Goal: Browse casually: Explore the website without a specific task or goal

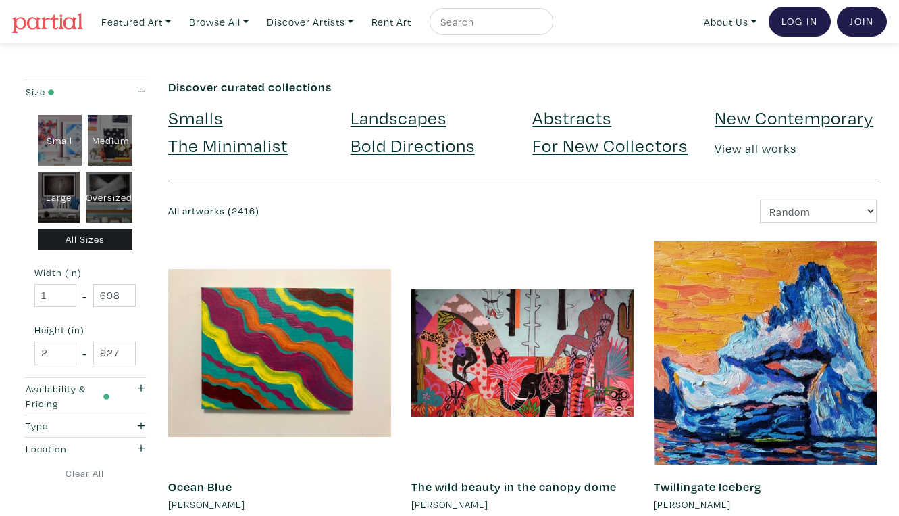
scroll to position [2494, 0]
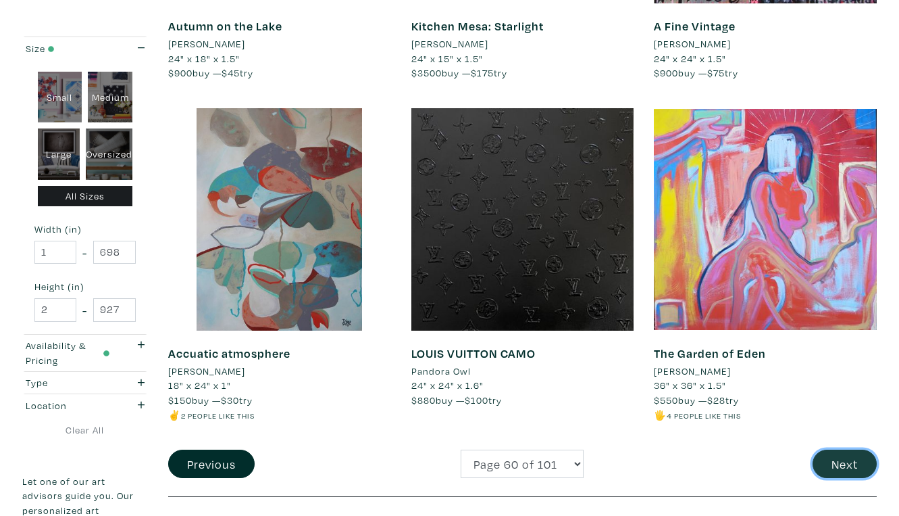
click at [849, 449] on button "Next" at bounding box center [845, 463] width 64 height 29
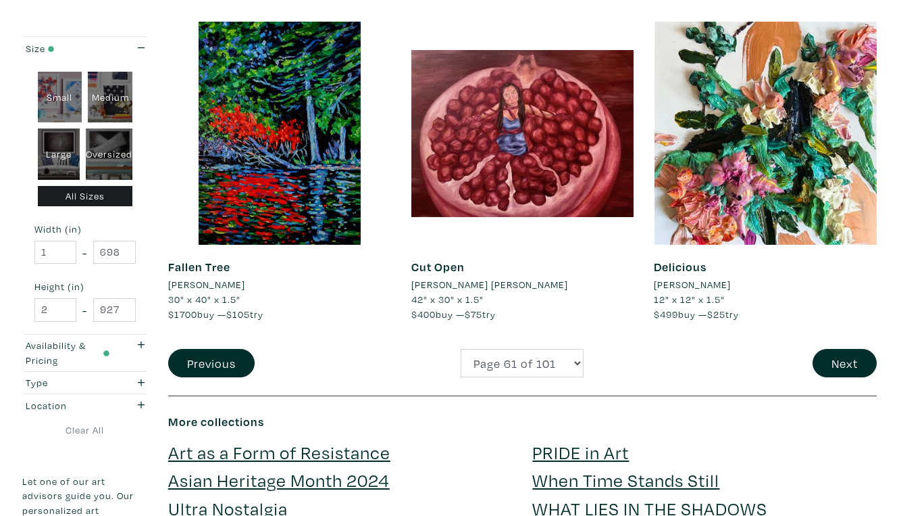
scroll to position [2596, 0]
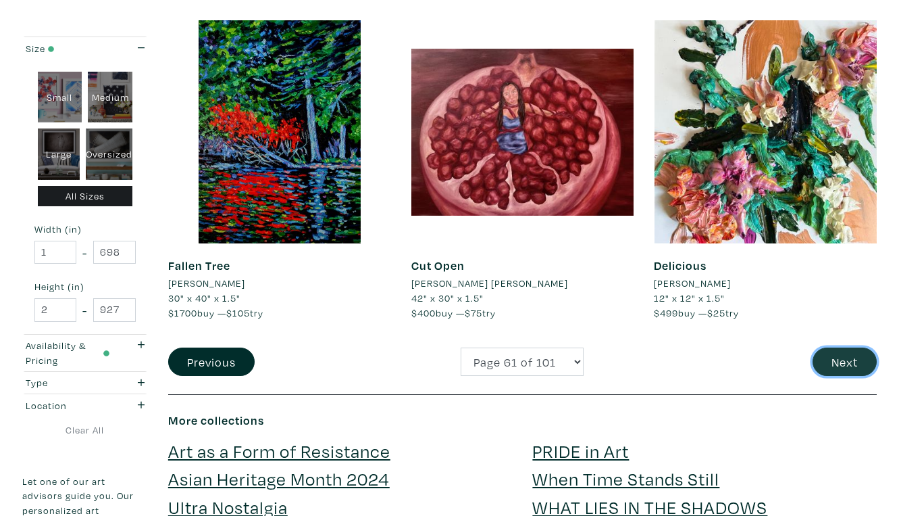
click at [845, 347] on button "Next" at bounding box center [845, 361] width 64 height 29
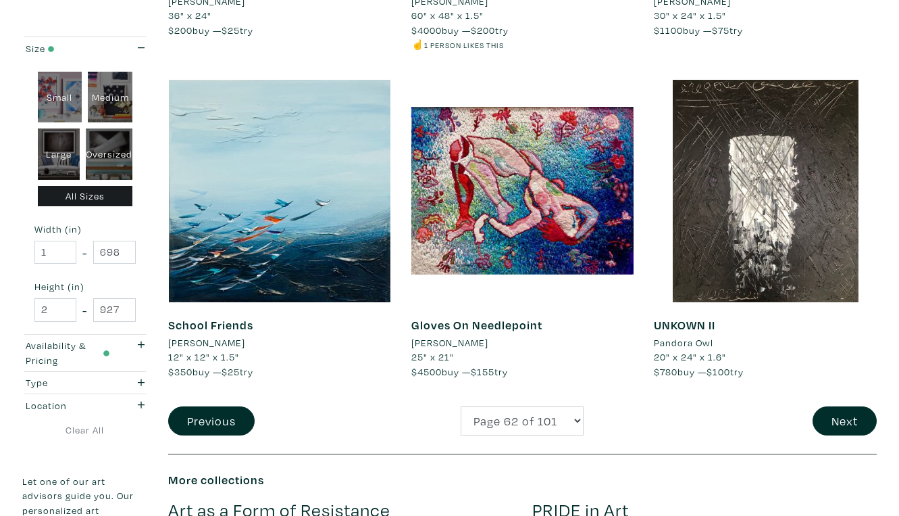
scroll to position [2534, 0]
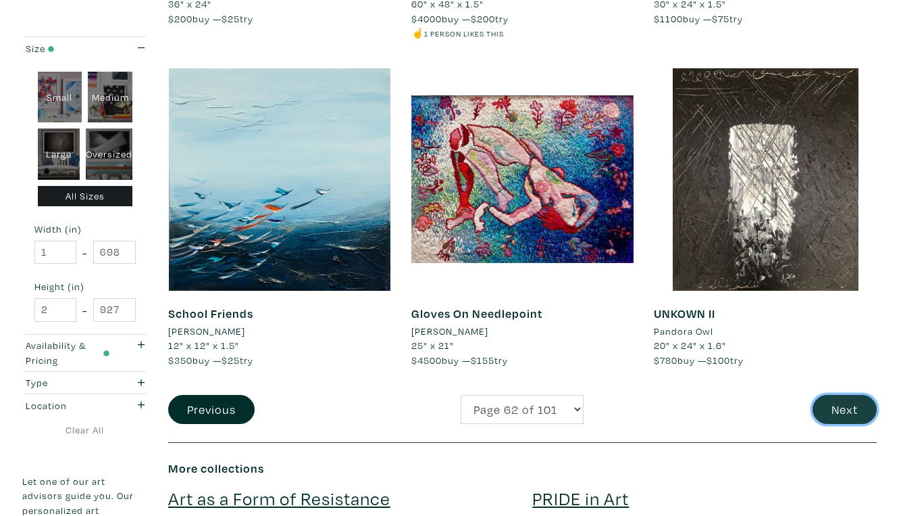
click at [843, 395] on button "Next" at bounding box center [845, 409] width 64 height 29
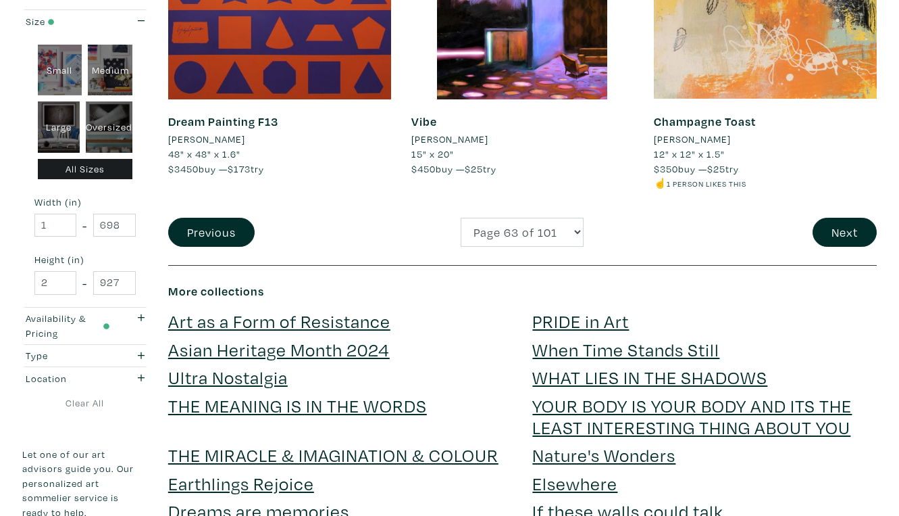
scroll to position [2741, 0]
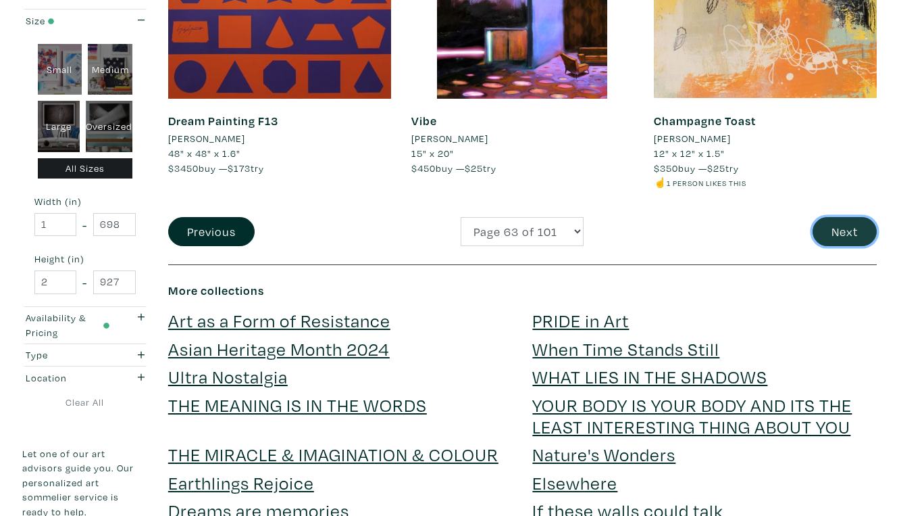
click at [841, 217] on button "Next" at bounding box center [845, 231] width 64 height 29
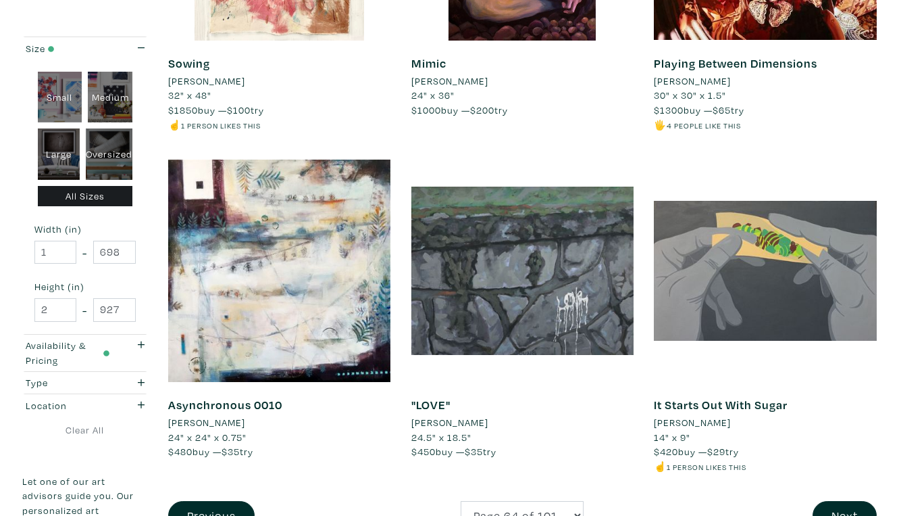
scroll to position [2489, 0]
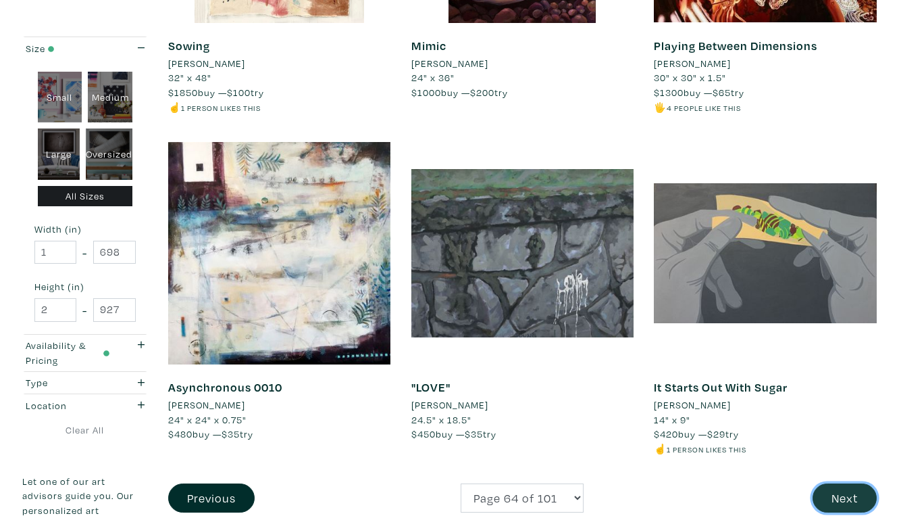
click at [843, 483] on button "Next" at bounding box center [845, 497] width 64 height 29
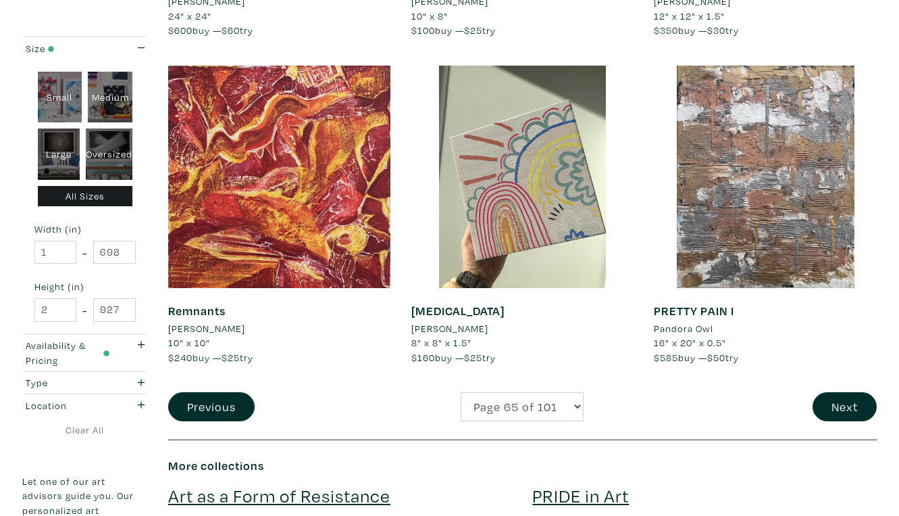
scroll to position [2540, 0]
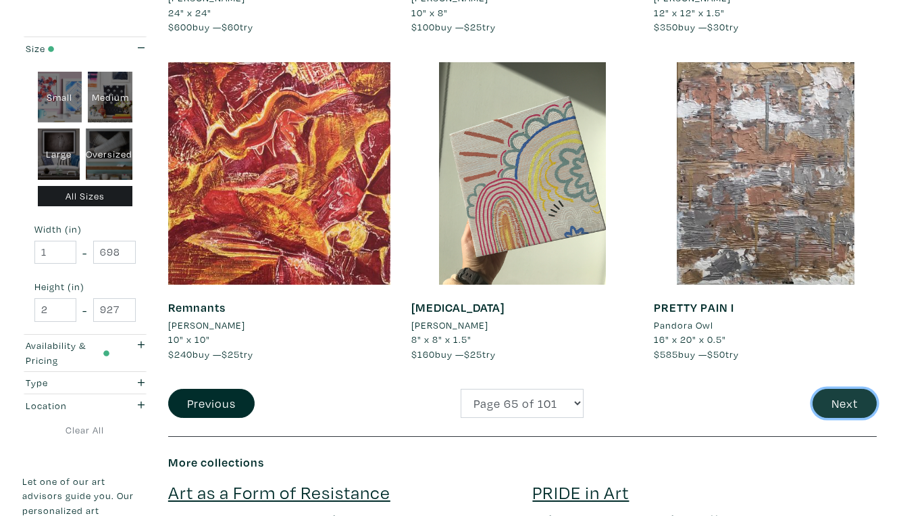
click at [844, 389] on button "Next" at bounding box center [845, 403] width 64 height 29
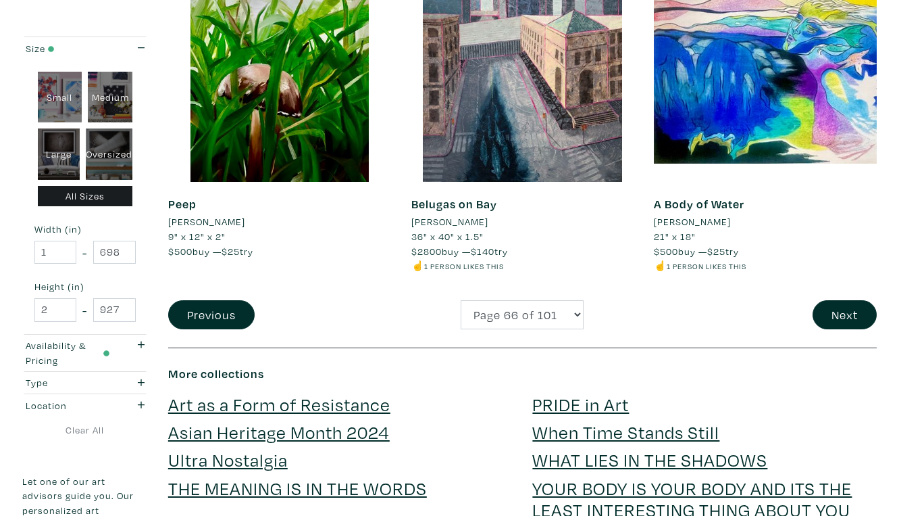
scroll to position [2683, 0]
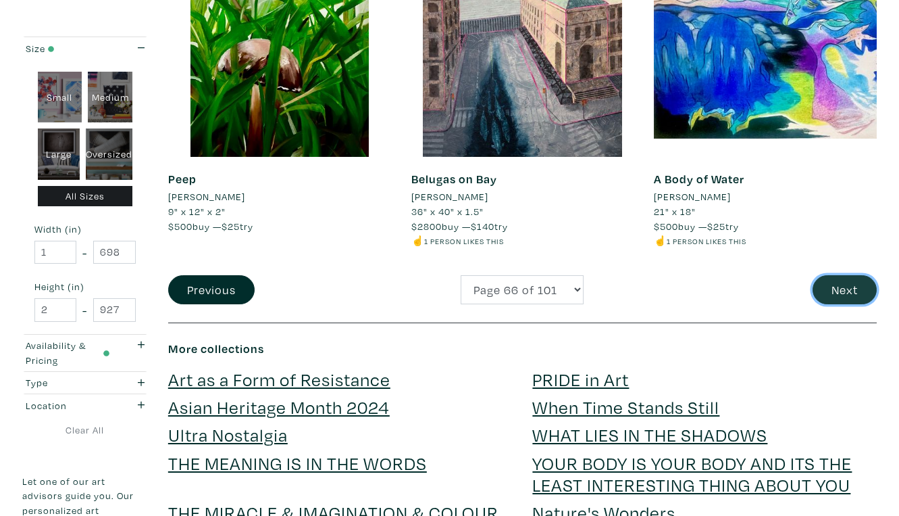
click at [847, 275] on button "Next" at bounding box center [845, 289] width 64 height 29
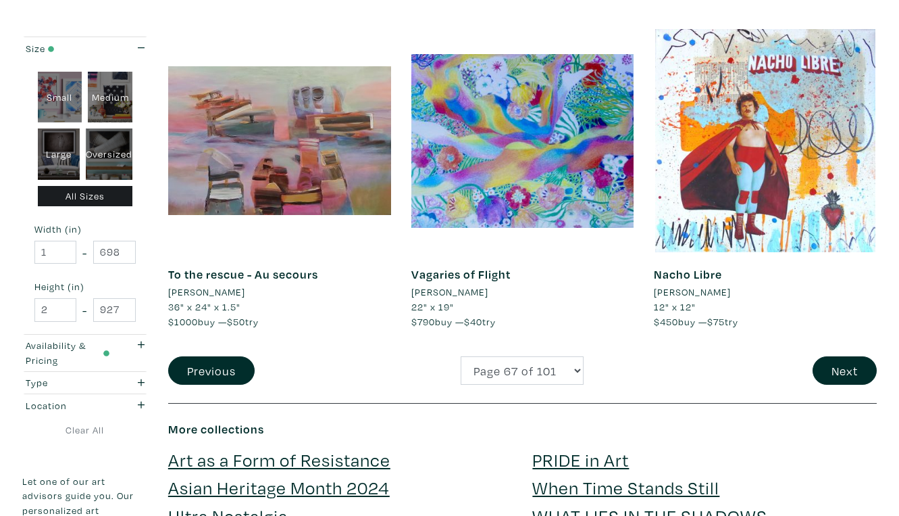
scroll to position [2589, 0]
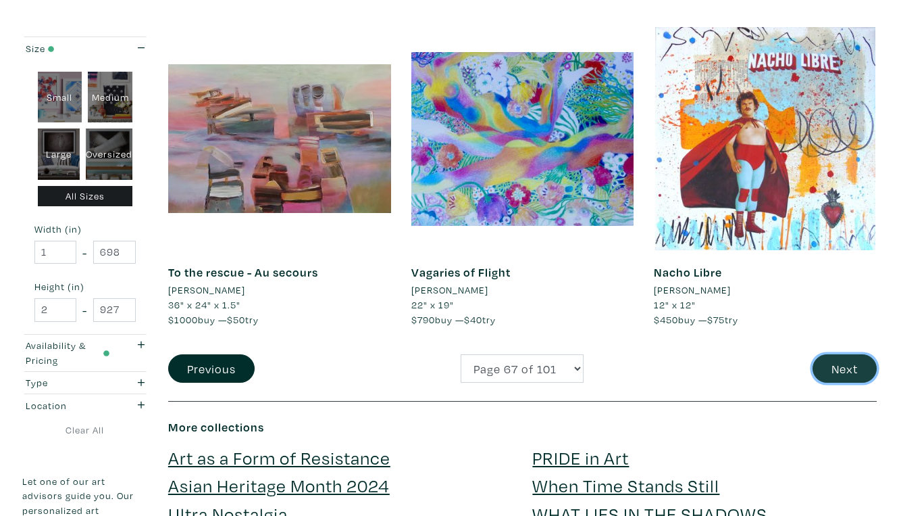
click at [853, 354] on button "Next" at bounding box center [845, 368] width 64 height 29
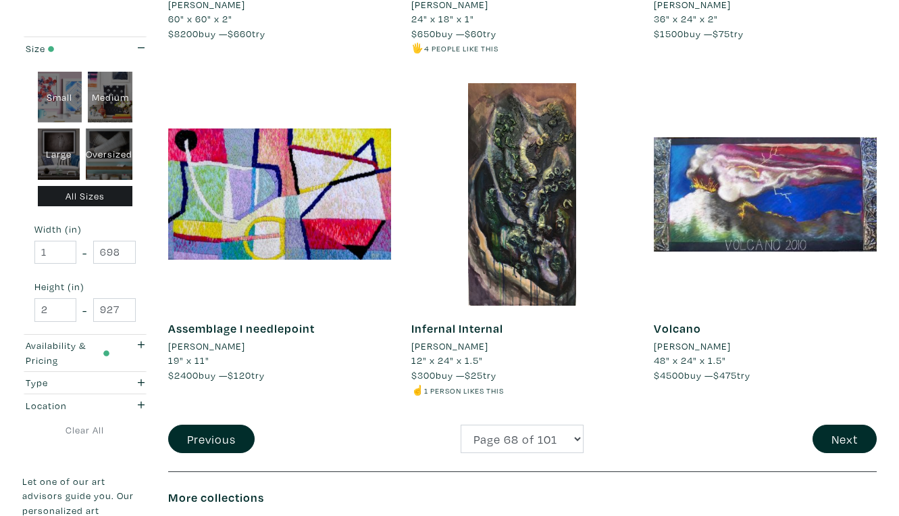
scroll to position [2540, 0]
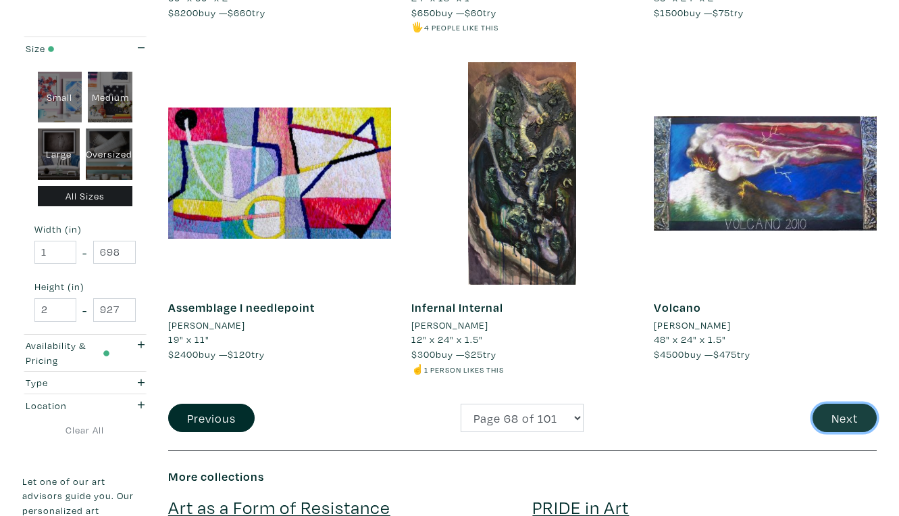
click at [847, 403] on button "Next" at bounding box center [845, 417] width 64 height 29
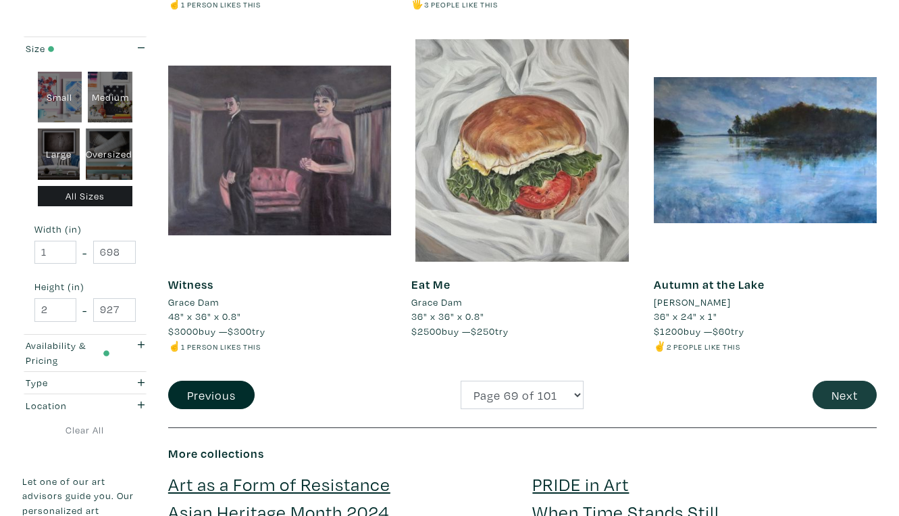
scroll to position [2566, 0]
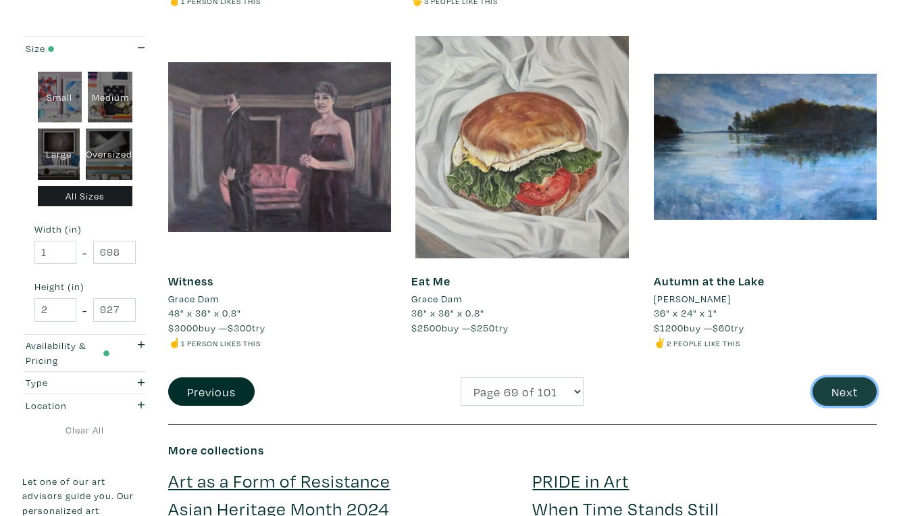
click at [845, 377] on button "Next" at bounding box center [845, 391] width 64 height 29
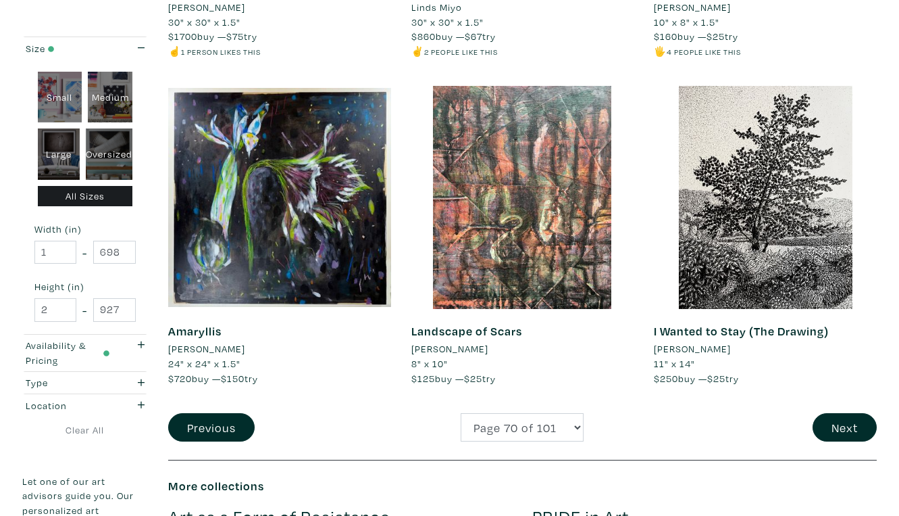
scroll to position [2532, 0]
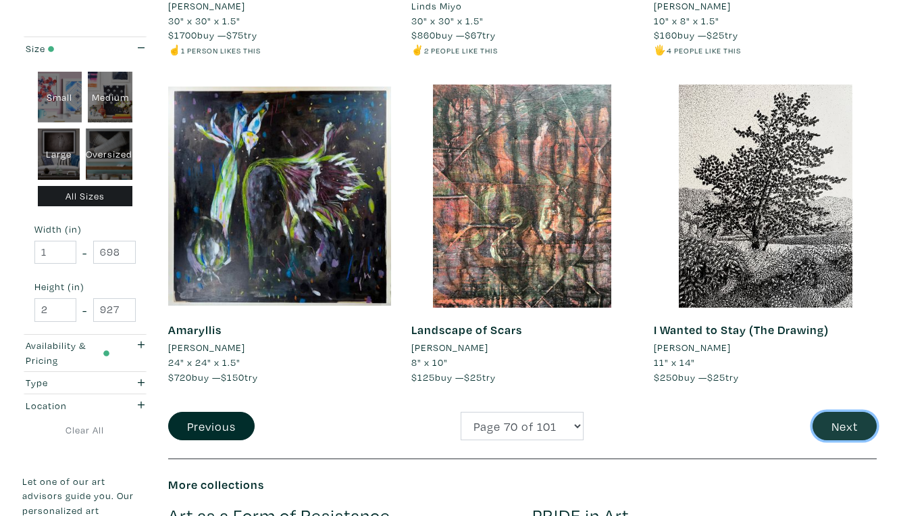
click at [855, 412] on button "Next" at bounding box center [845, 426] width 64 height 29
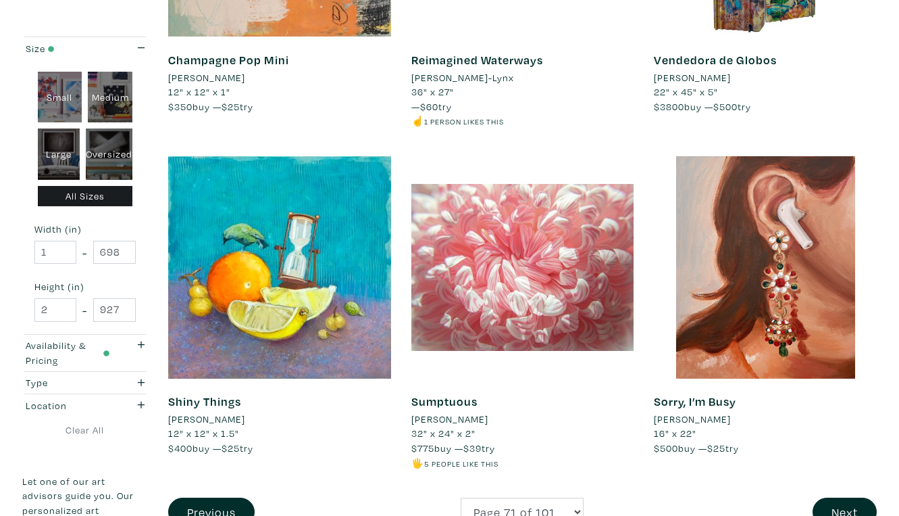
scroll to position [2452, 0]
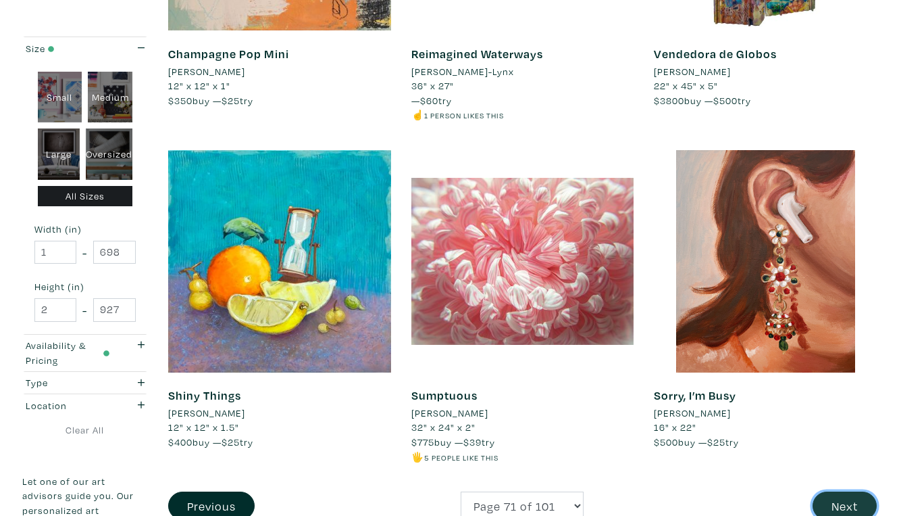
click at [849, 491] on button "Next" at bounding box center [845, 505] width 64 height 29
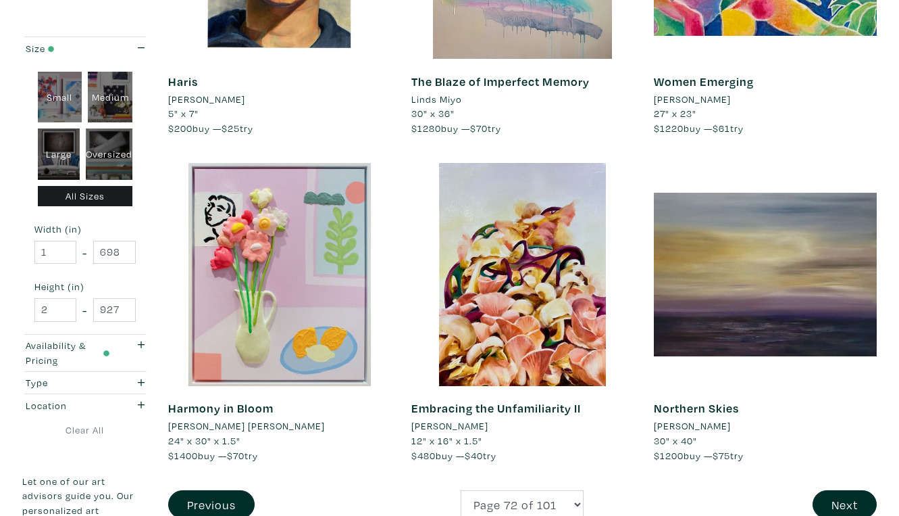
scroll to position [2458, 0]
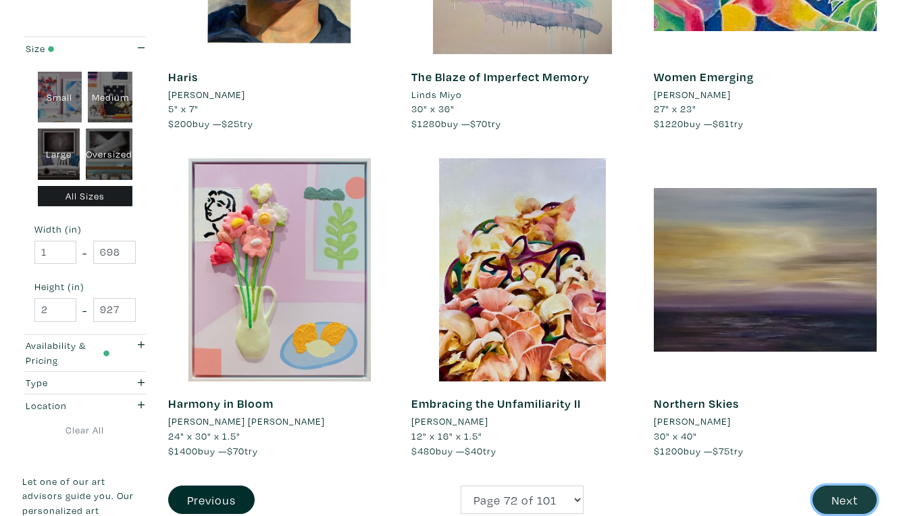
click at [848, 485] on button "Next" at bounding box center [845, 499] width 64 height 29
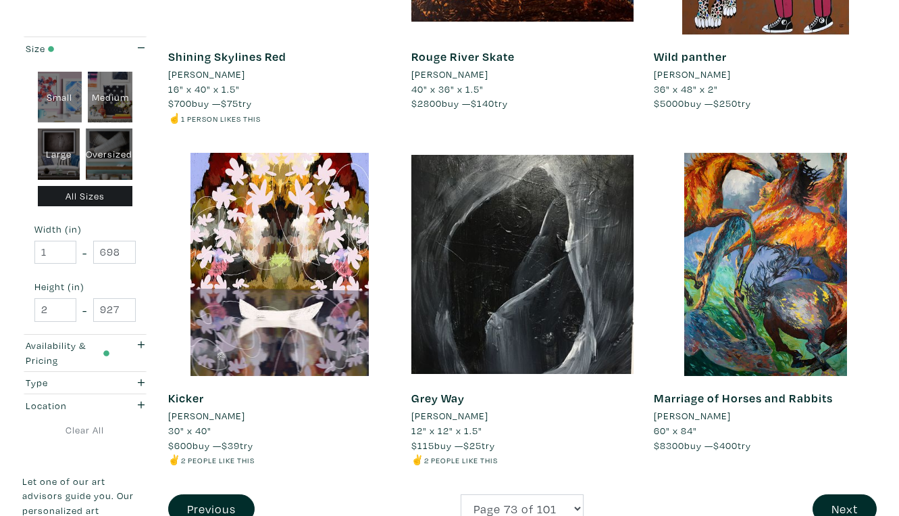
scroll to position [2467, 0]
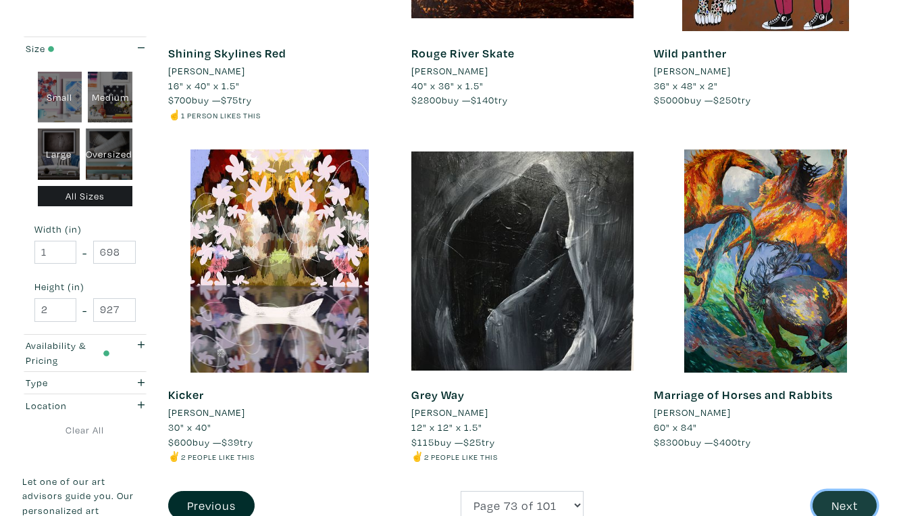
click at [843, 491] on button "Next" at bounding box center [845, 505] width 64 height 29
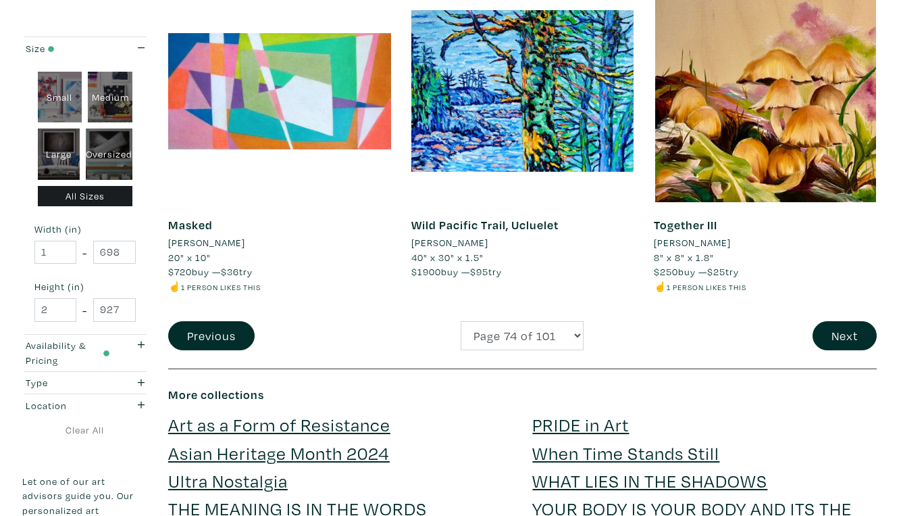
scroll to position [2656, 0]
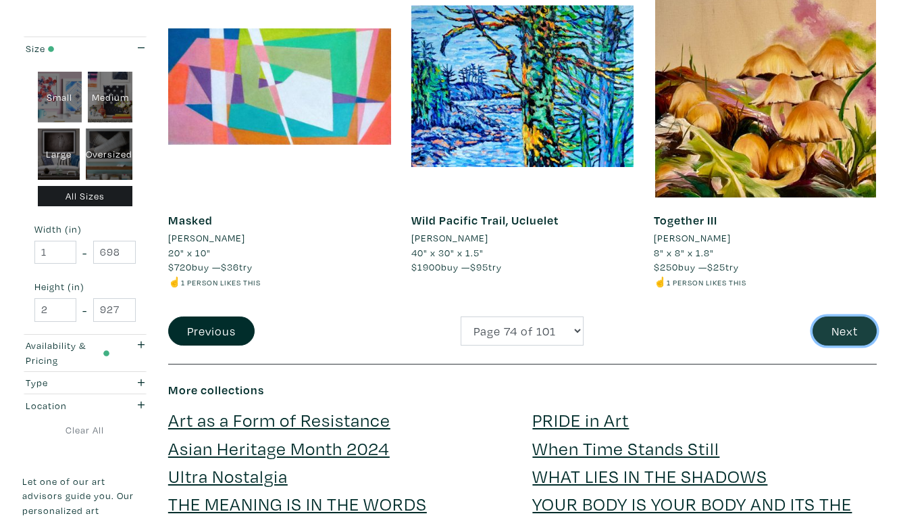
click at [846, 316] on button "Next" at bounding box center [845, 330] width 64 height 29
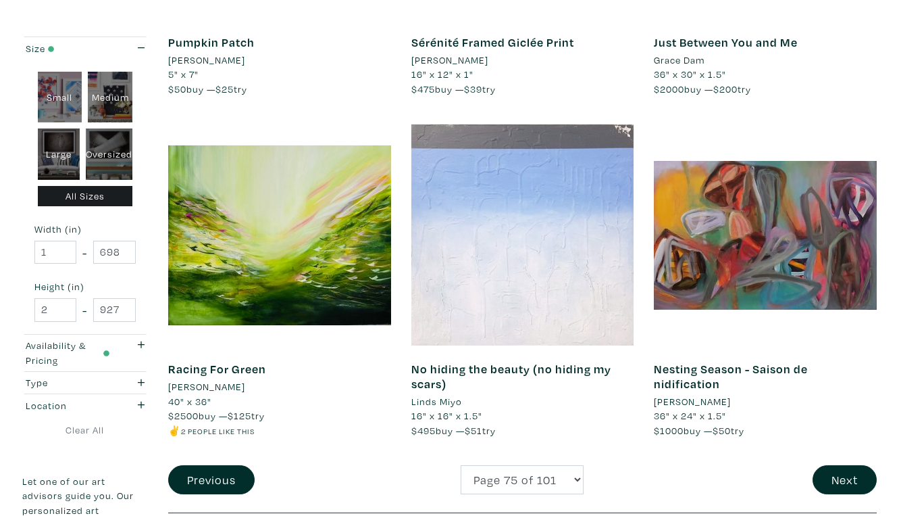
scroll to position [2465, 0]
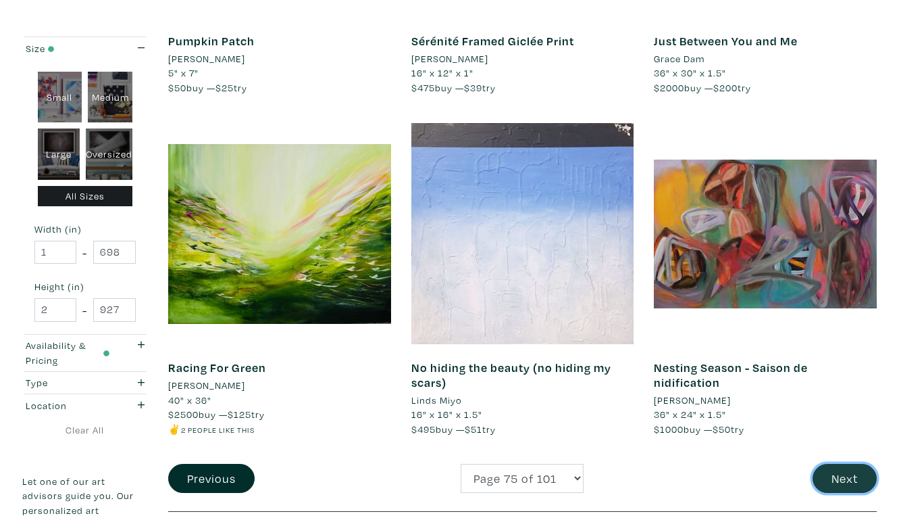
click at [845, 464] on button "Next" at bounding box center [845, 478] width 64 height 29
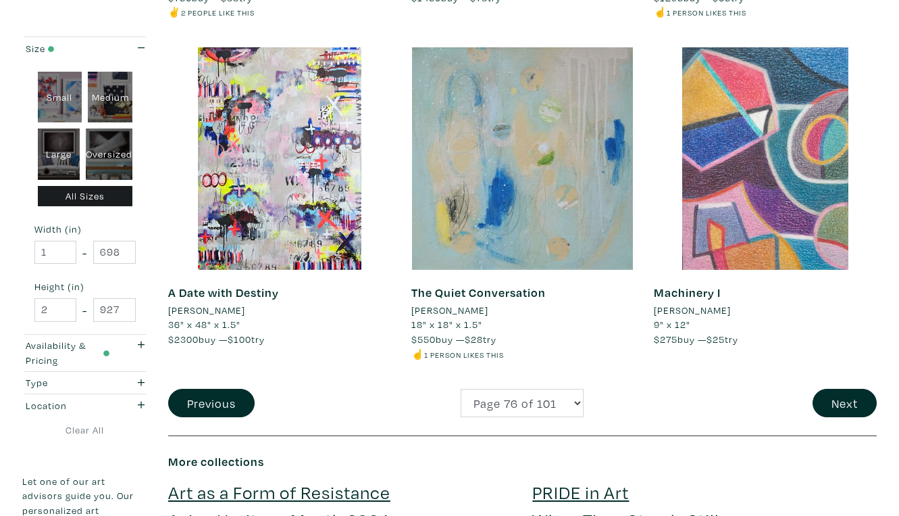
scroll to position [2574, 0]
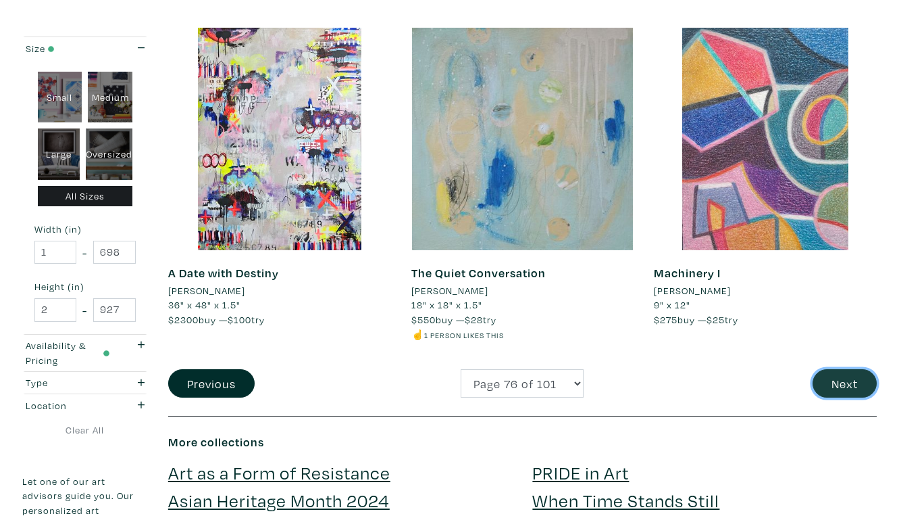
click at [843, 369] on button "Next" at bounding box center [845, 383] width 64 height 29
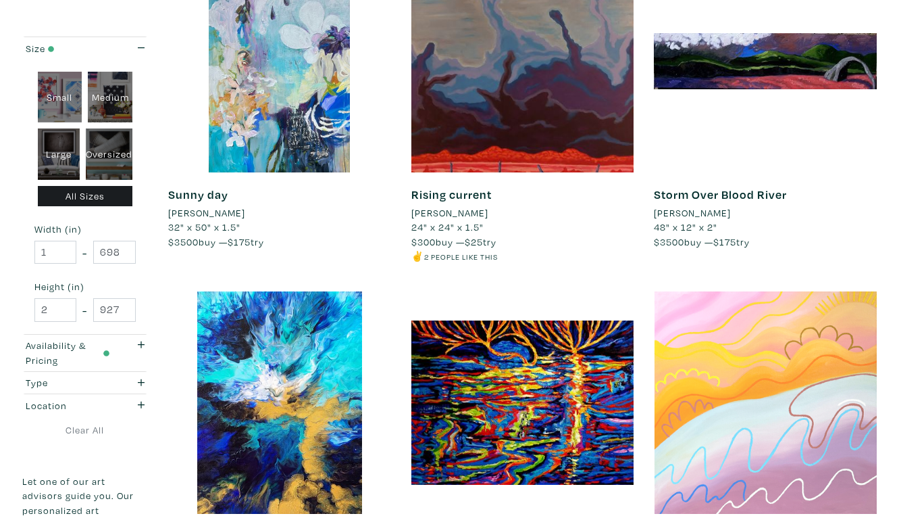
scroll to position [635, 0]
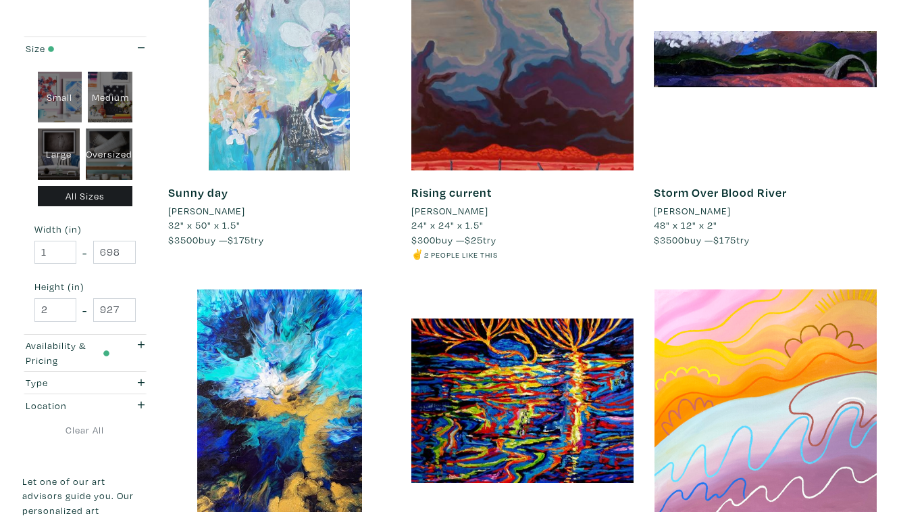
click at [268, 70] on div at bounding box center [279, 58] width 223 height 223
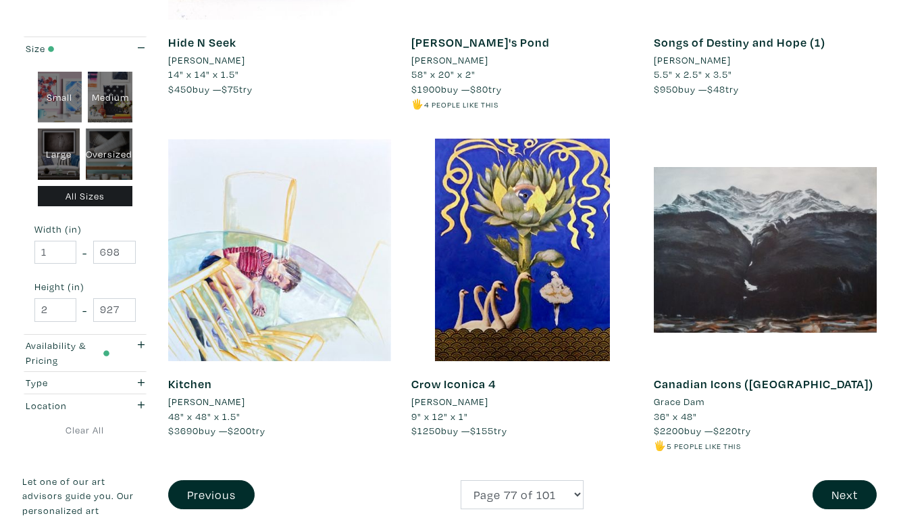
scroll to position [2493, 0]
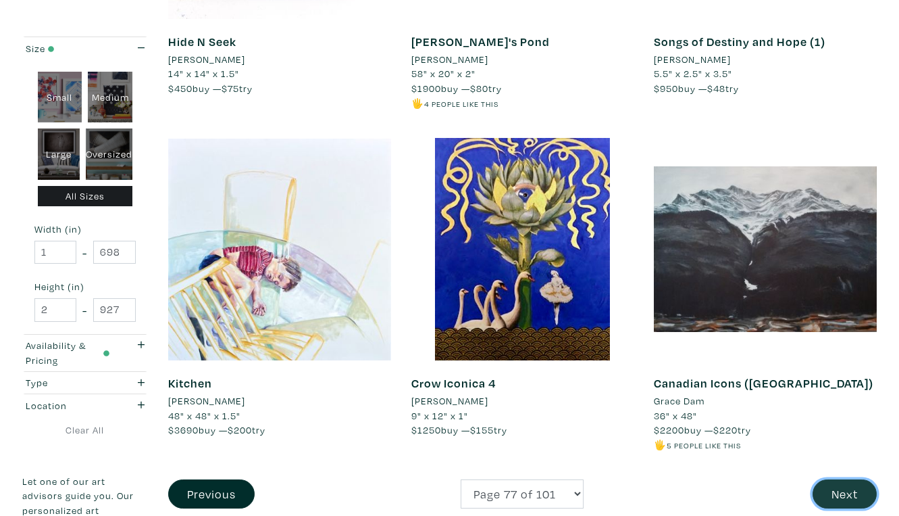
click at [847, 479] on button "Next" at bounding box center [845, 493] width 64 height 29
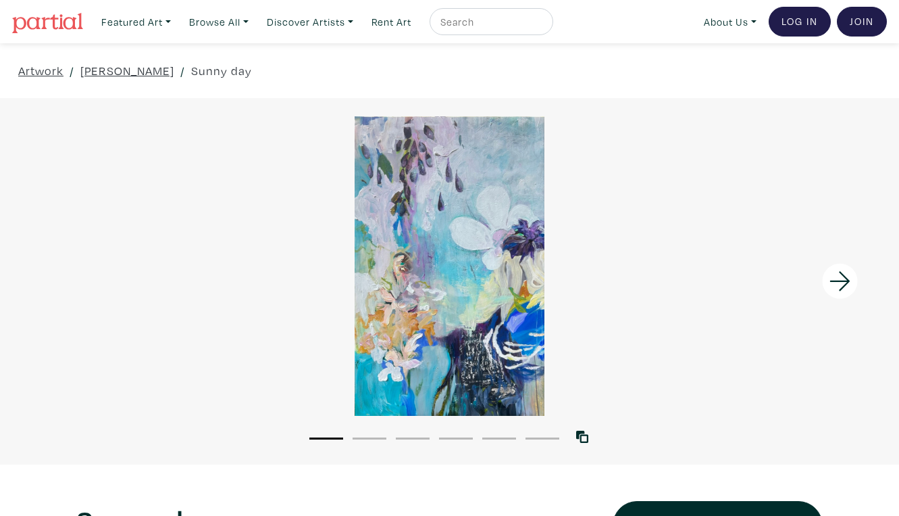
click at [499, 289] on div at bounding box center [449, 265] width 899 height 299
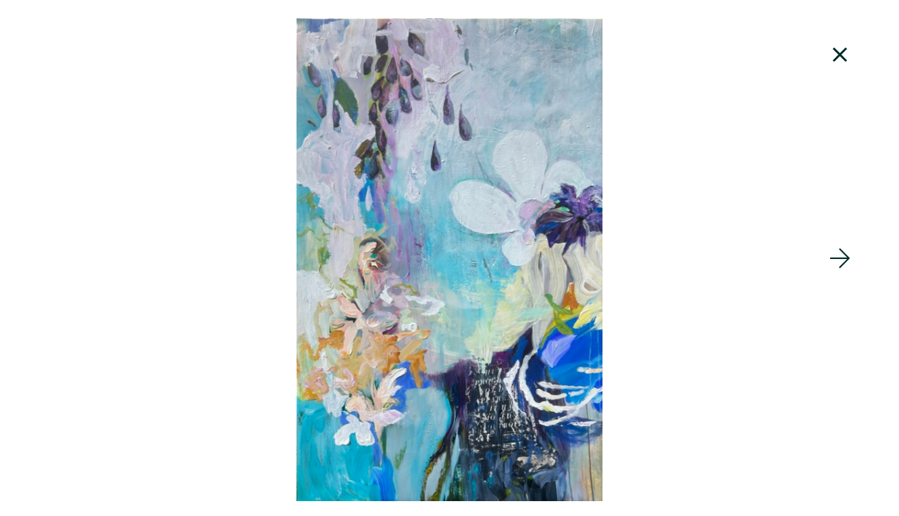
click at [519, 306] on div at bounding box center [449, 259] width 899 height 482
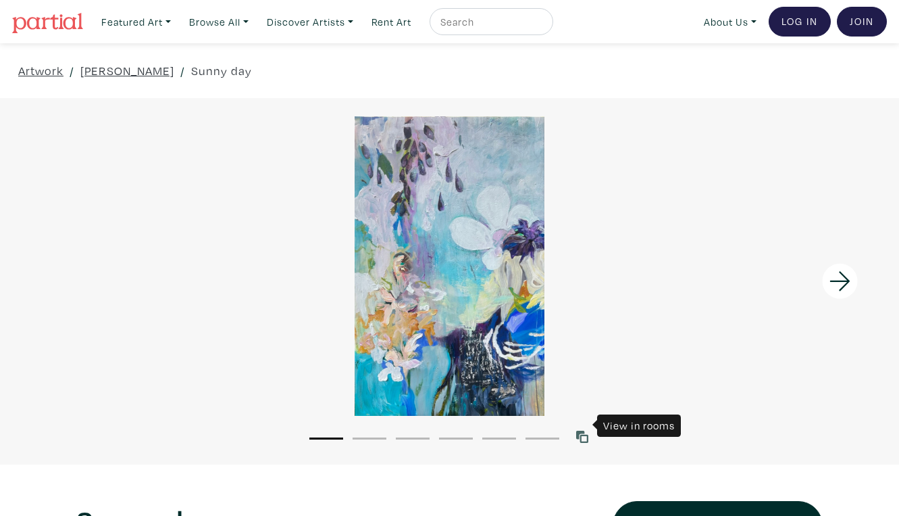
click at [586, 430] on icon at bounding box center [582, 436] width 12 height 12
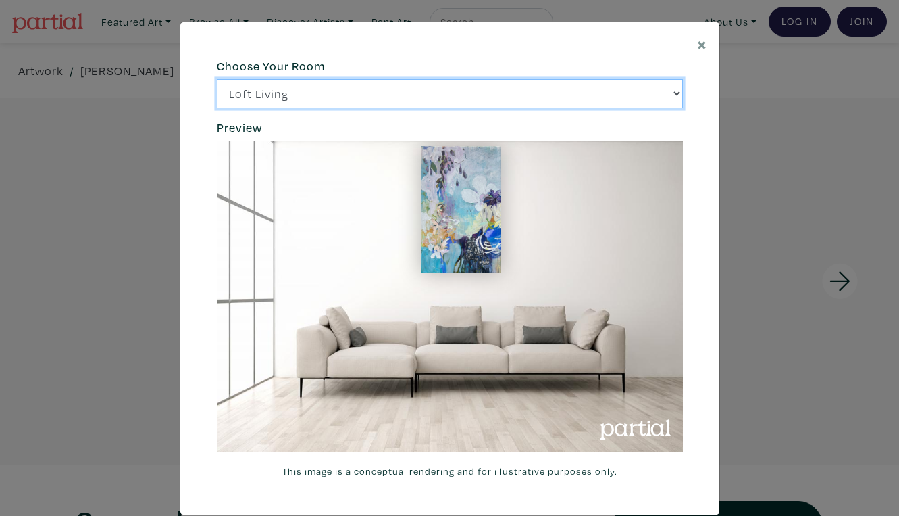
click option "Bright Bedroom" at bounding box center [0, 0] width 0 height 0
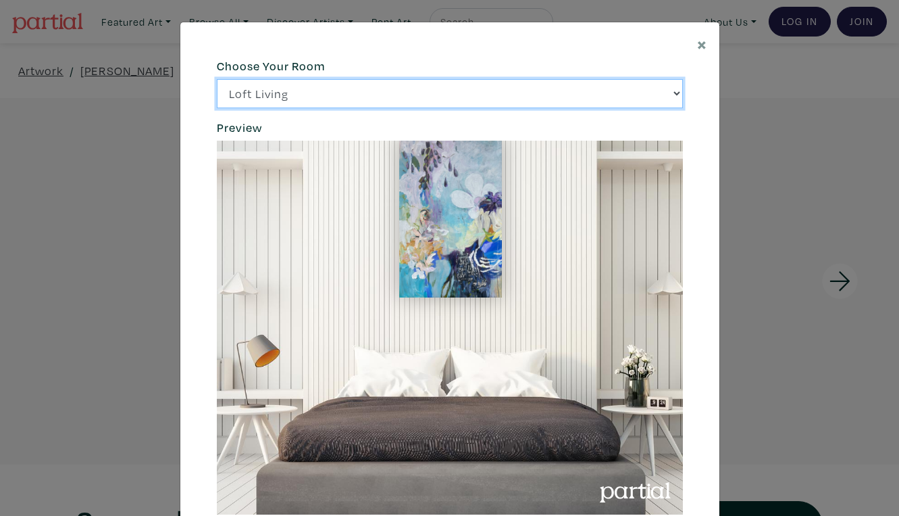
select select "/thumb/phpThumb.php?src=https%3A%2F%2Flabs.partial.gallery%2Fprojects%2Frenderi…"
click option "City Office" at bounding box center [0, 0] width 0 height 0
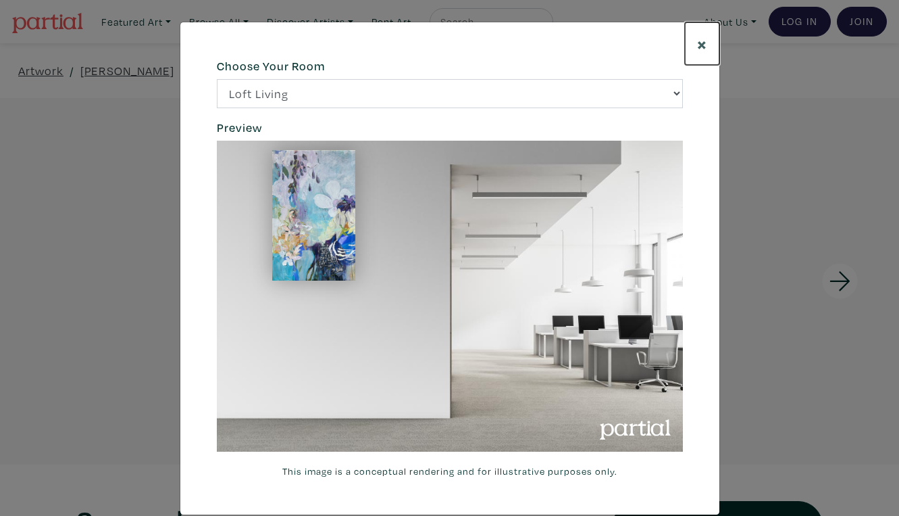
click at [703, 40] on span "×" at bounding box center [702, 44] width 10 height 24
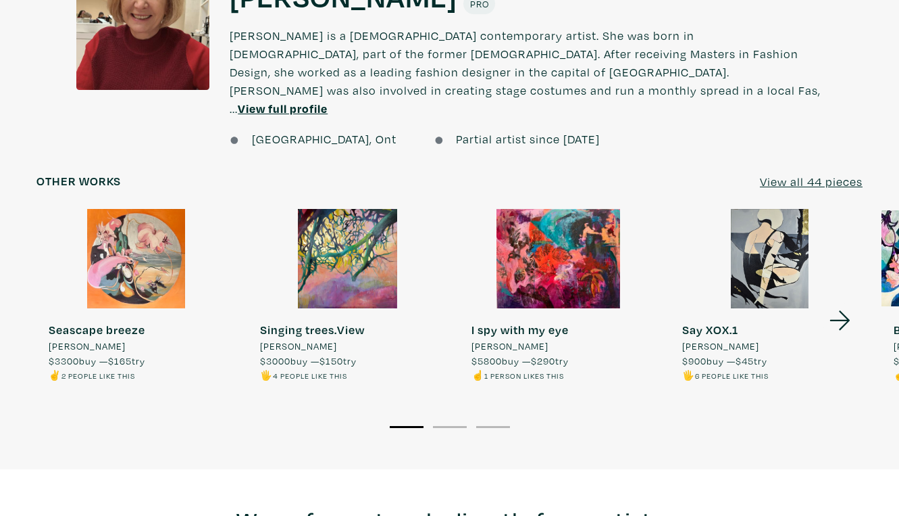
scroll to position [1078, 0]
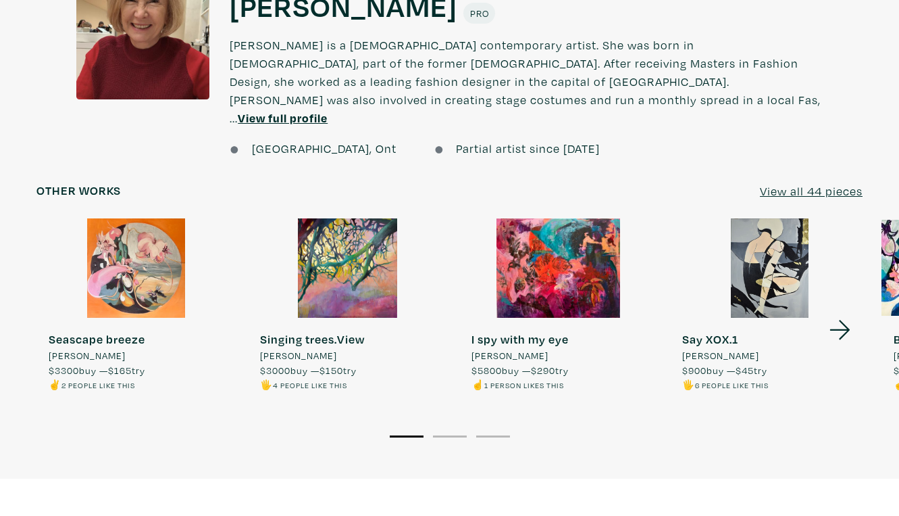
click at [830, 183] on u "View all 44 pieces" at bounding box center [811, 191] width 103 height 16
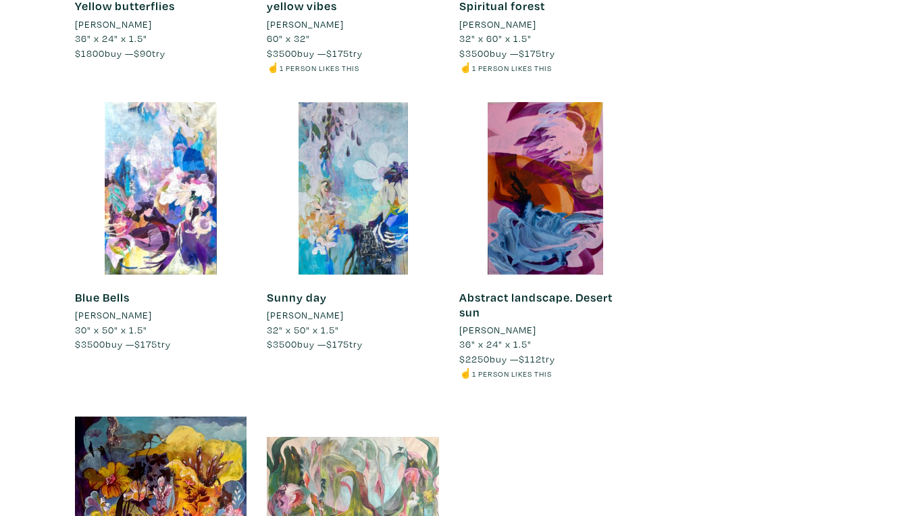
scroll to position [3701, 0]
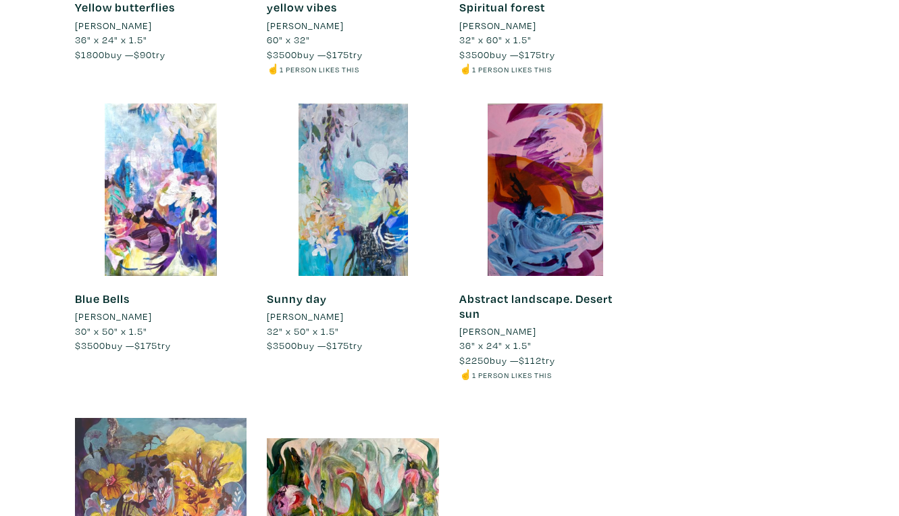
click at [197, 409] on div at bounding box center [161, 495] width 172 height 172
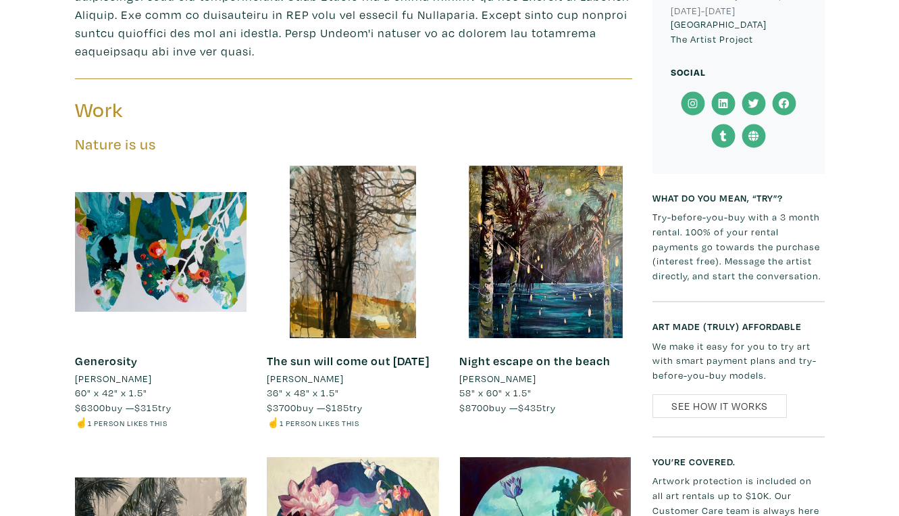
scroll to position [622, 0]
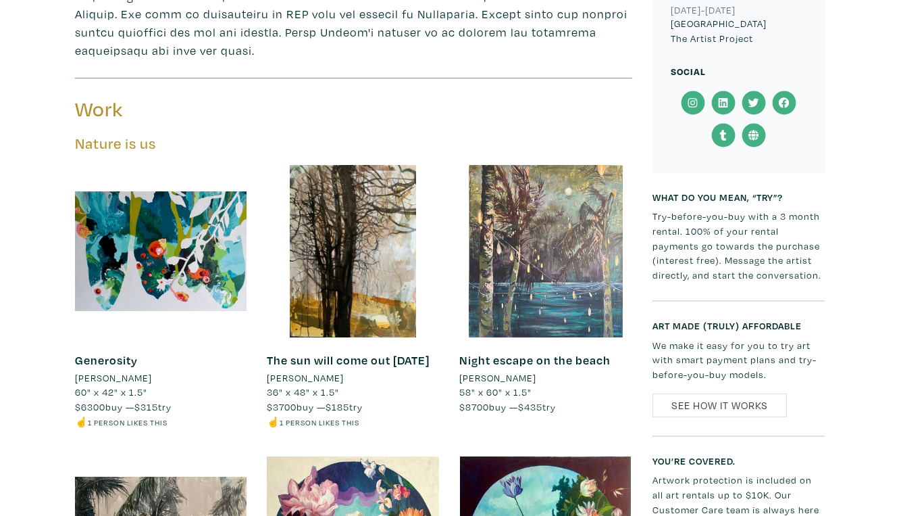
click at [556, 186] on div at bounding box center [545, 251] width 172 height 172
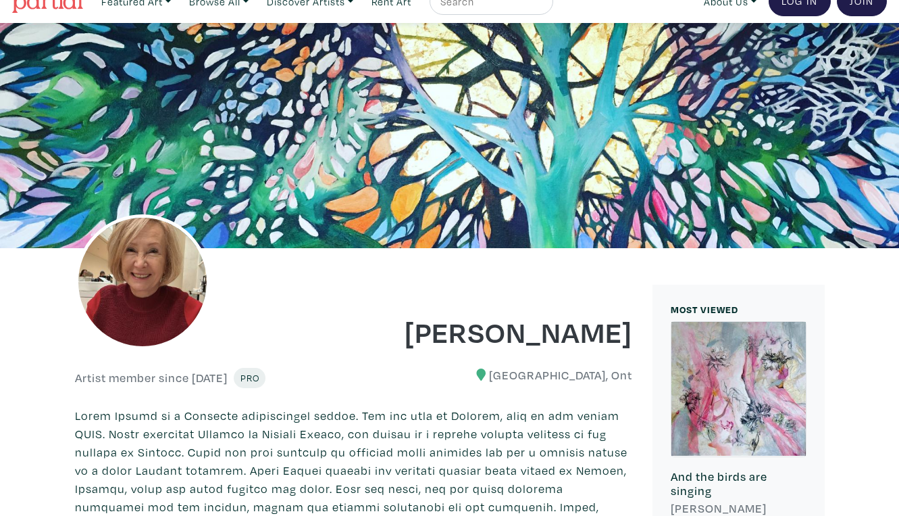
scroll to position [0, 0]
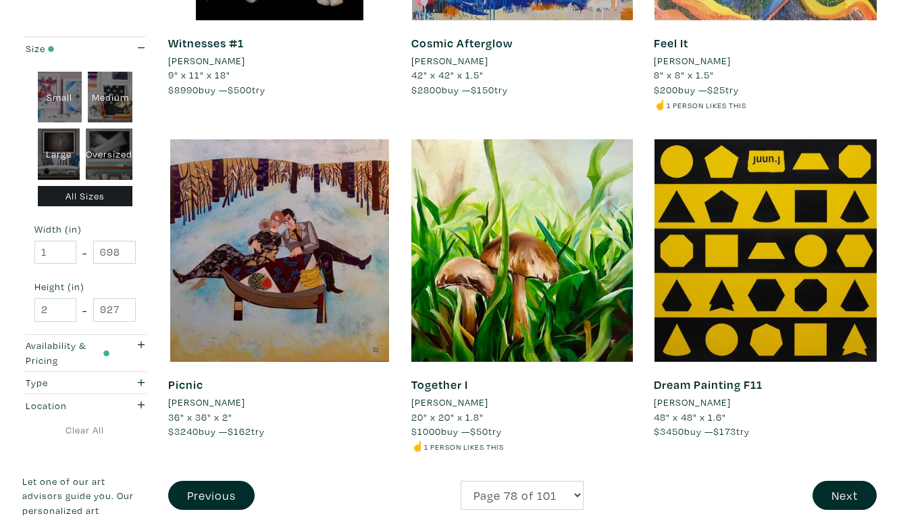
scroll to position [2494, 0]
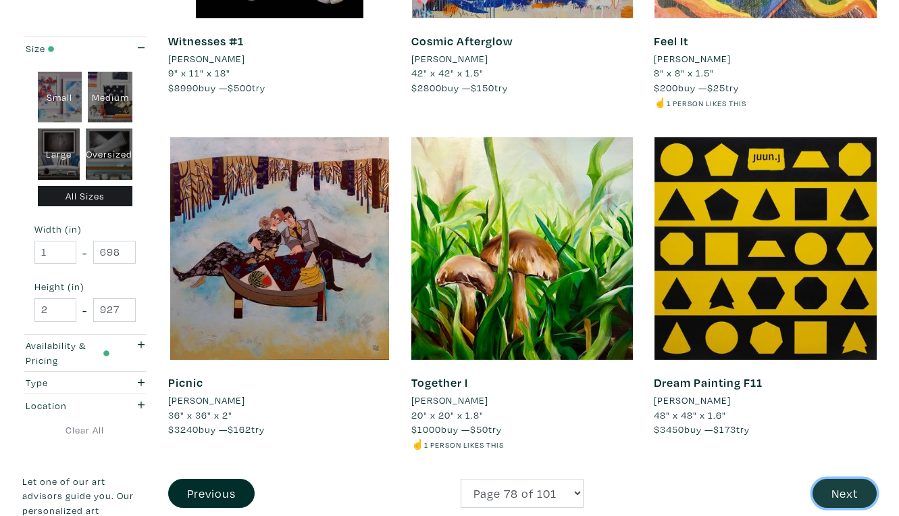
click at [843, 478] on button "Next" at bounding box center [845, 492] width 64 height 29
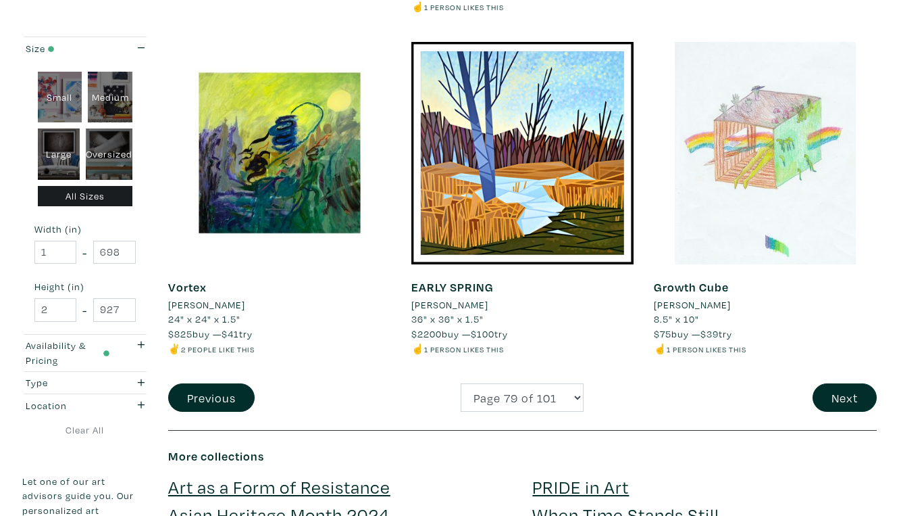
scroll to position [2563, 0]
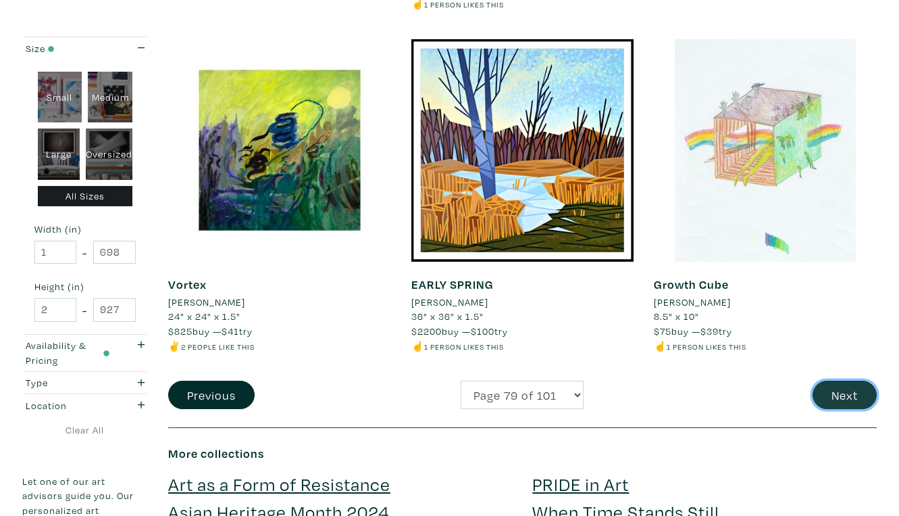
click at [846, 380] on button "Next" at bounding box center [845, 394] width 64 height 29
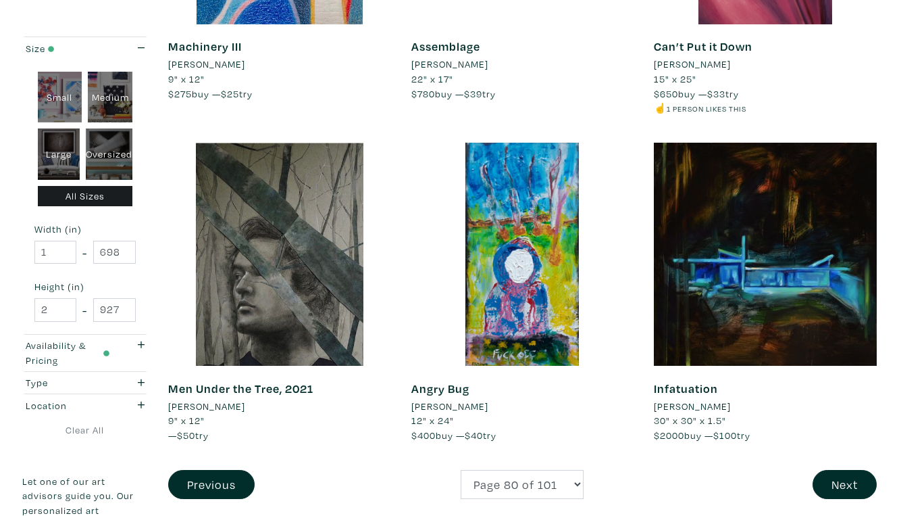
scroll to position [2504, 0]
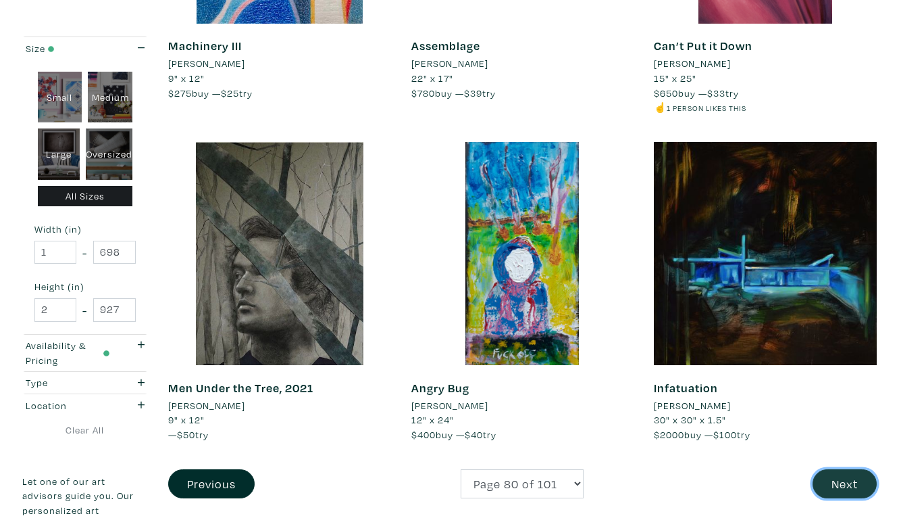
click at [845, 469] on button "Next" at bounding box center [845, 483] width 64 height 29
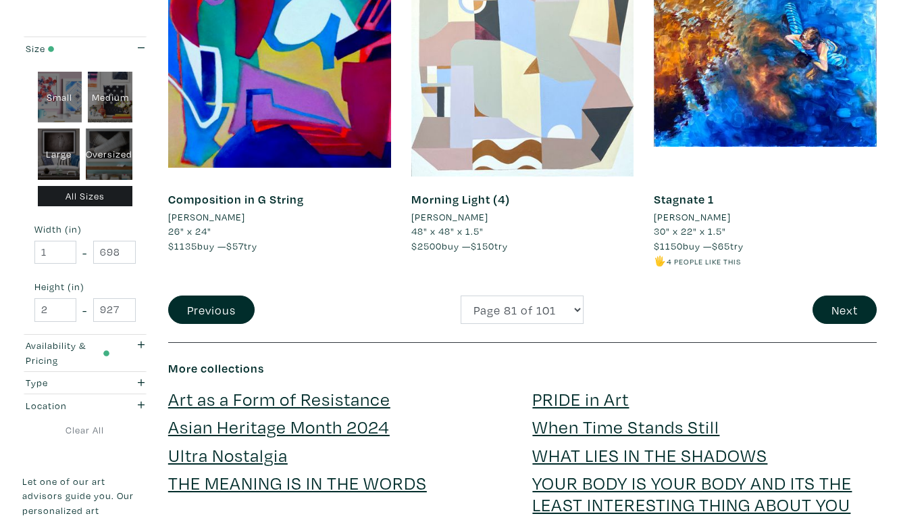
scroll to position [2655, 0]
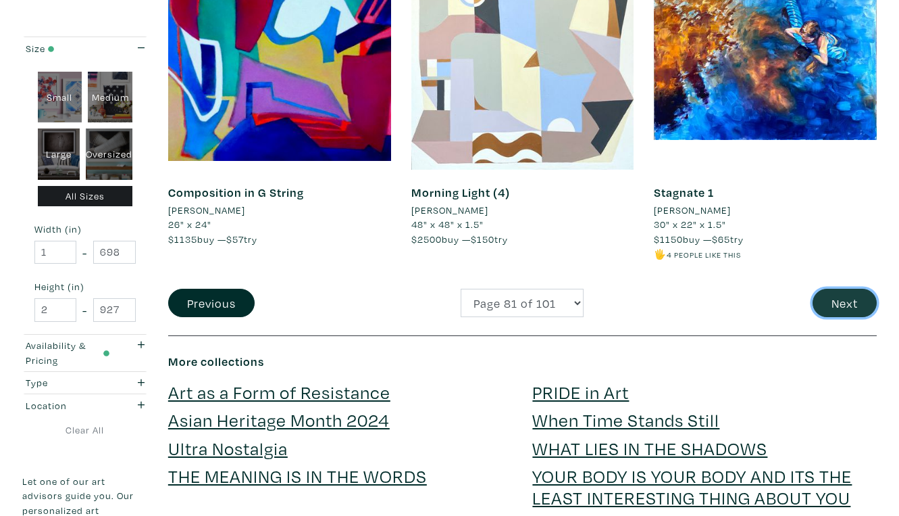
click at [848, 289] on button "Next" at bounding box center [845, 303] width 64 height 29
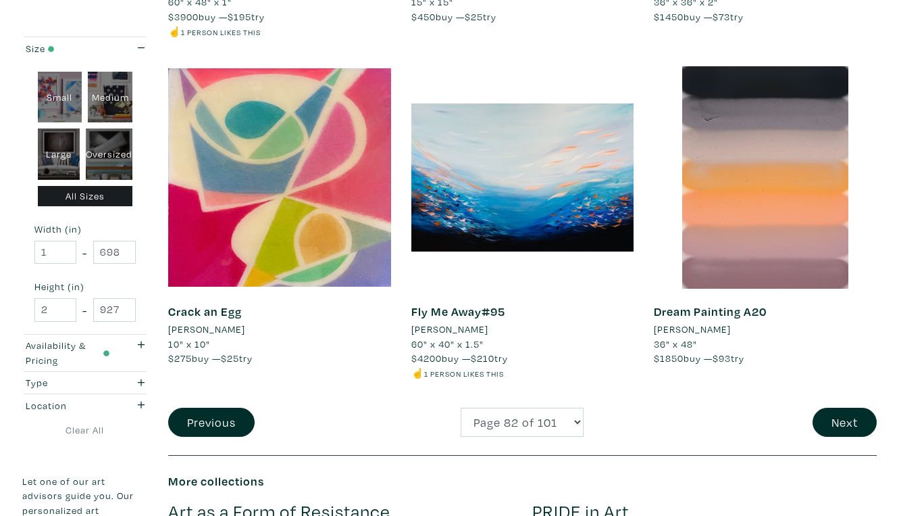
scroll to position [2568, 0]
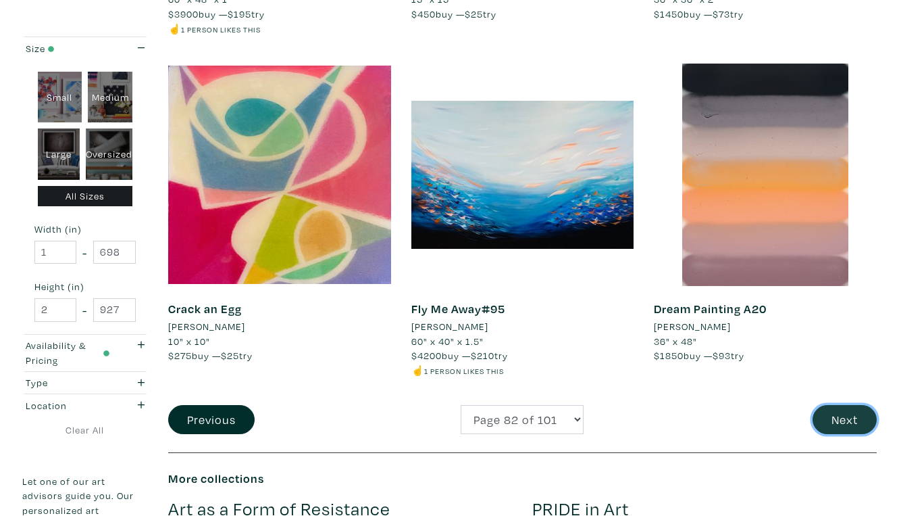
click at [849, 405] on button "Next" at bounding box center [845, 419] width 64 height 29
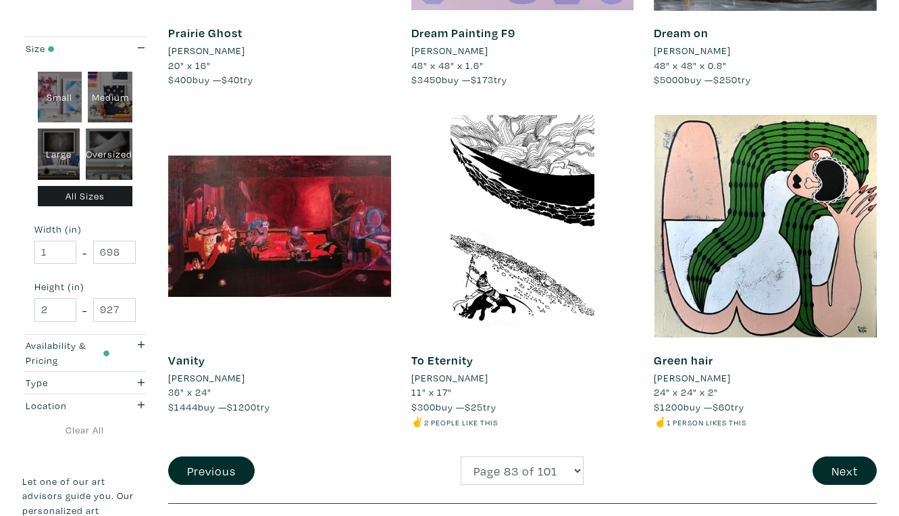
scroll to position [2568, 0]
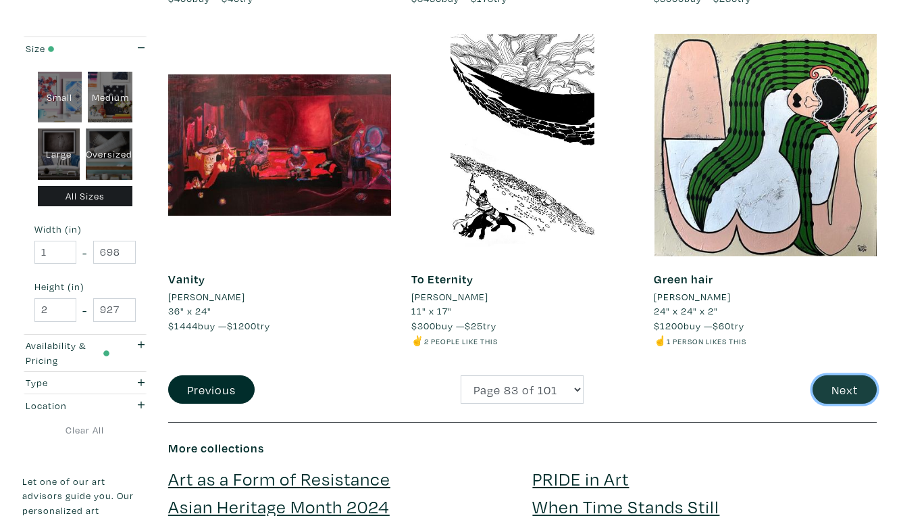
click at [851, 375] on button "Next" at bounding box center [845, 389] width 64 height 29
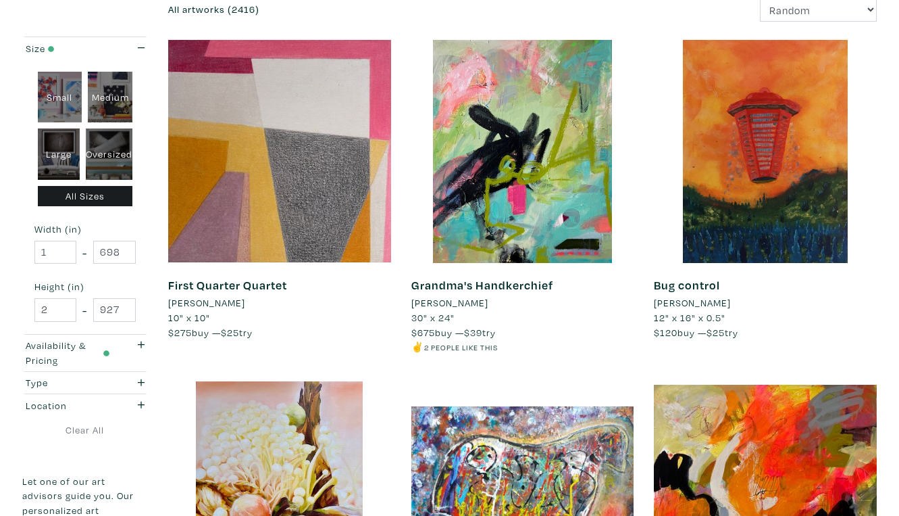
scroll to position [224, 0]
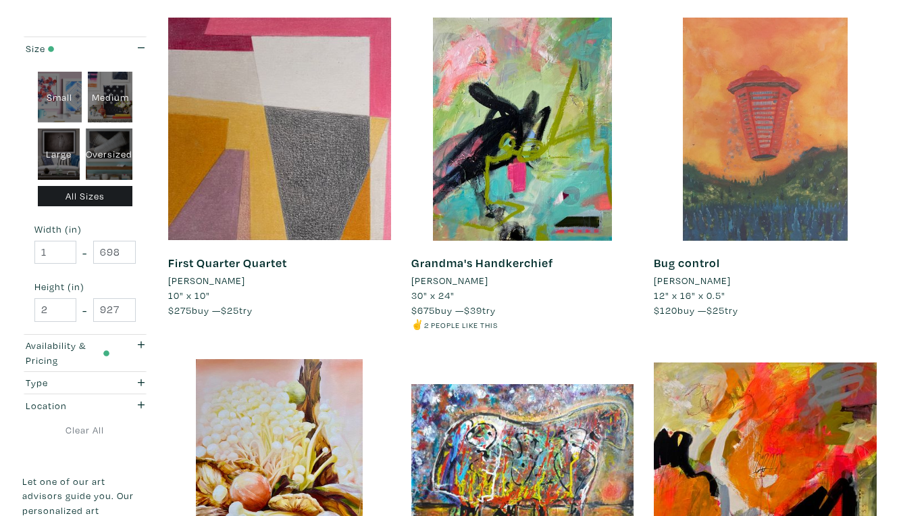
click at [743, 157] on div at bounding box center [765, 129] width 223 height 223
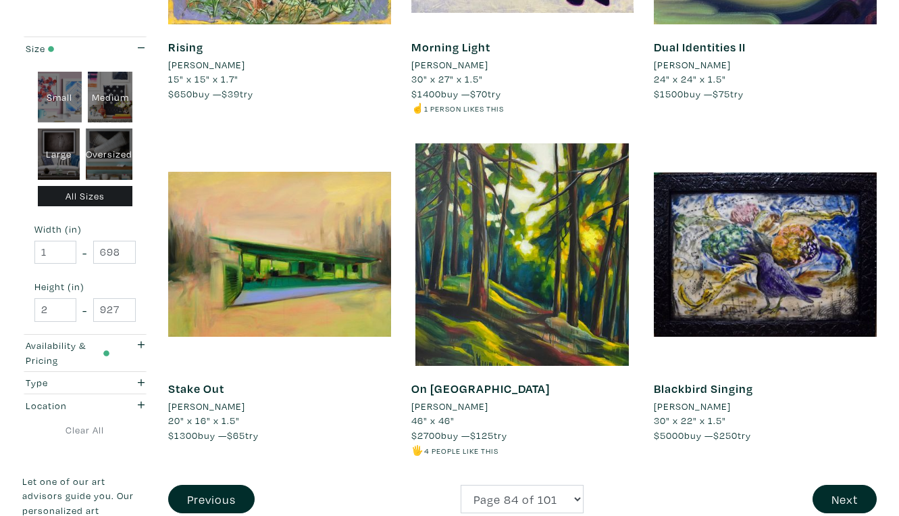
scroll to position [2463, 0]
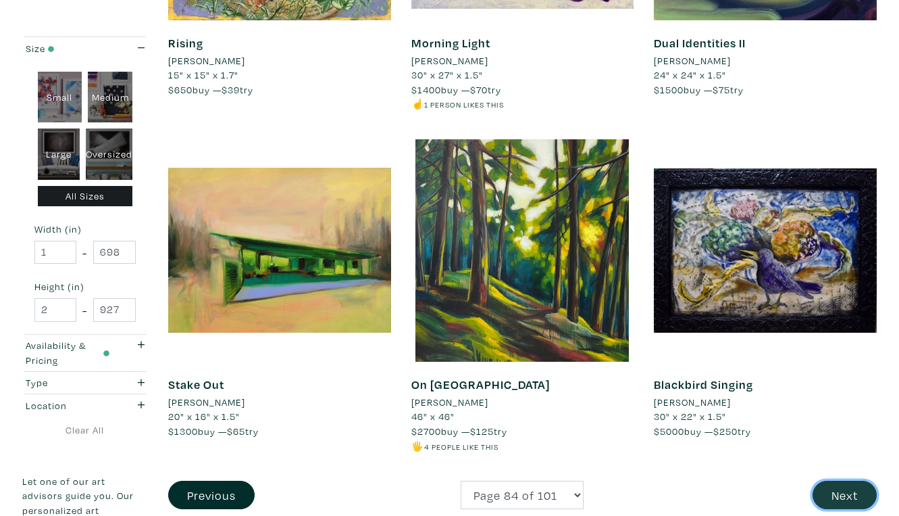
click at [850, 480] on button "Next" at bounding box center [845, 494] width 64 height 29
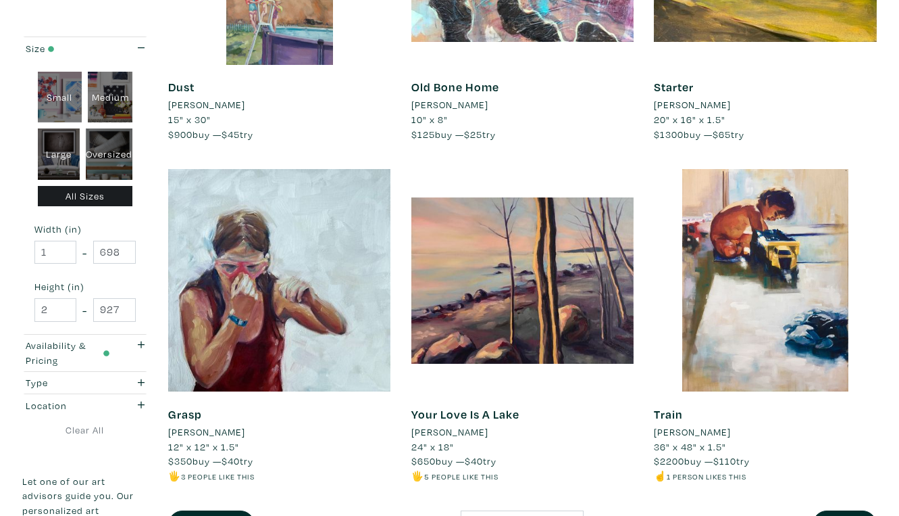
scroll to position [2390, 0]
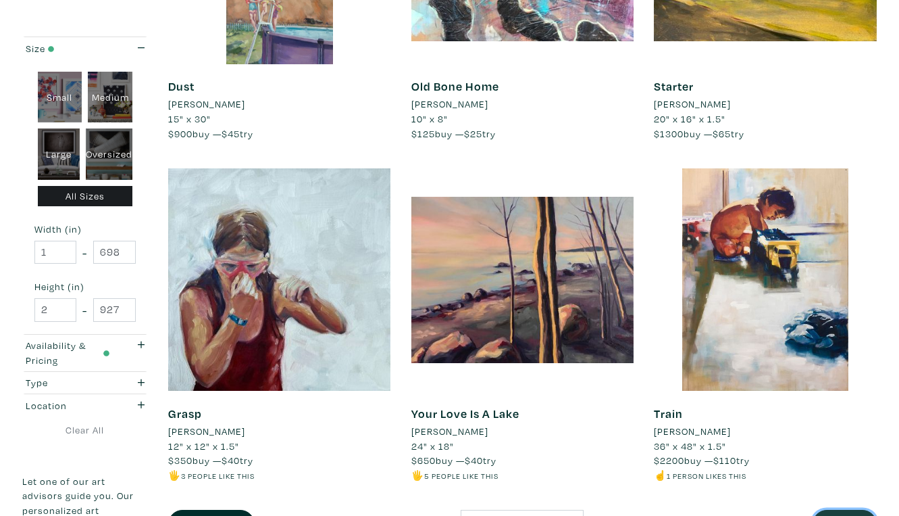
click at [850, 509] on button "Next" at bounding box center [845, 523] width 64 height 29
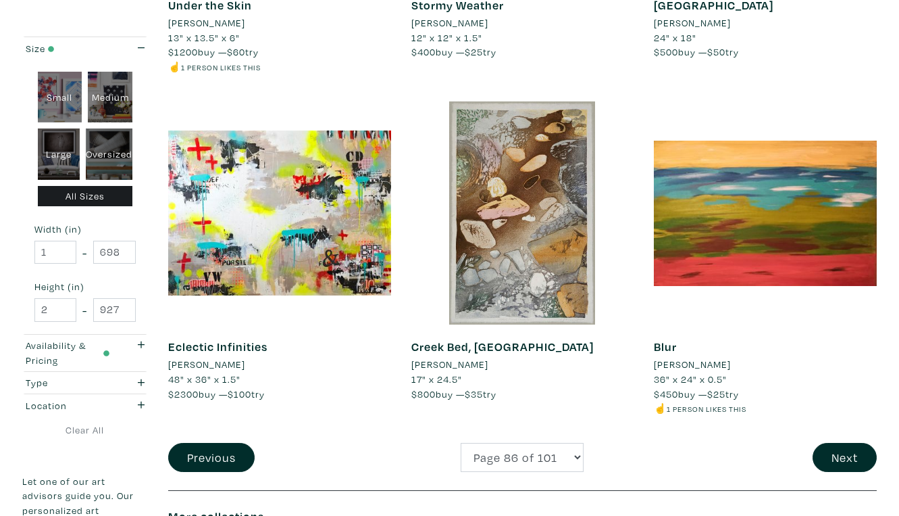
scroll to position [2516, 0]
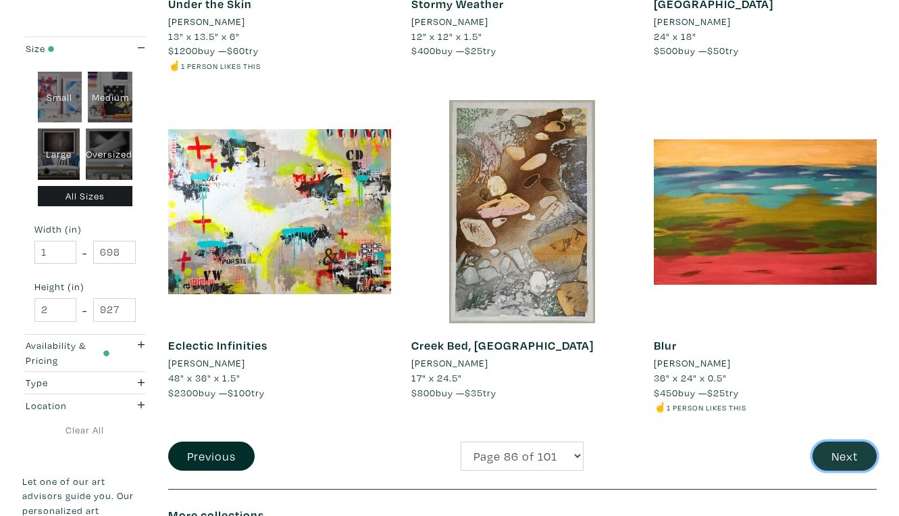
click at [851, 441] on button "Next" at bounding box center [845, 455] width 64 height 29
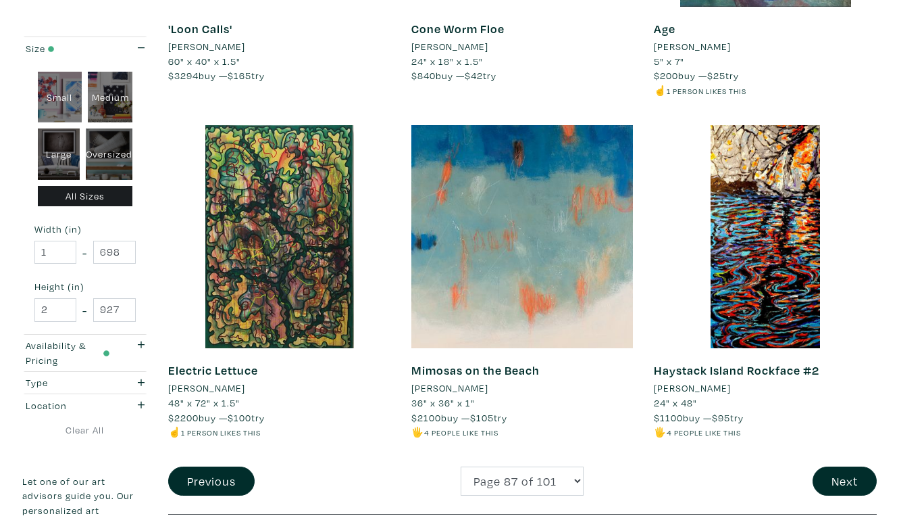
scroll to position [2493, 0]
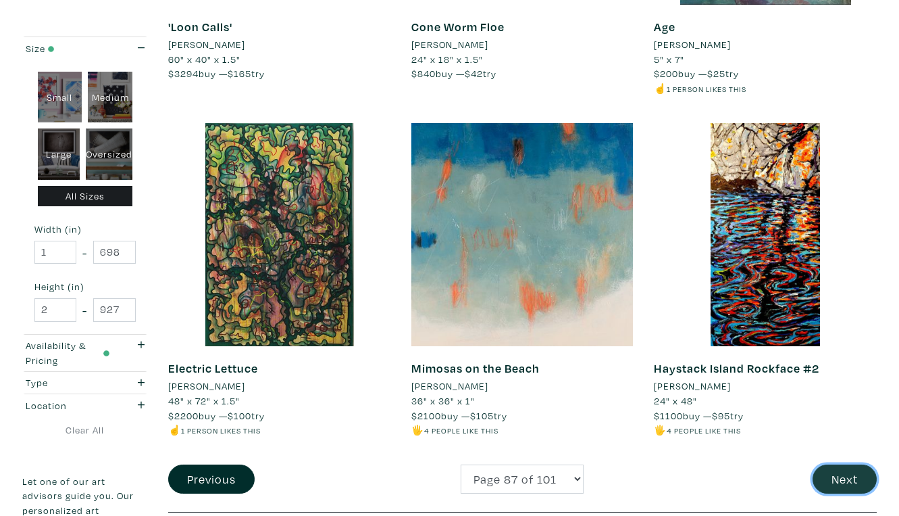
click at [852, 464] on button "Next" at bounding box center [845, 478] width 64 height 29
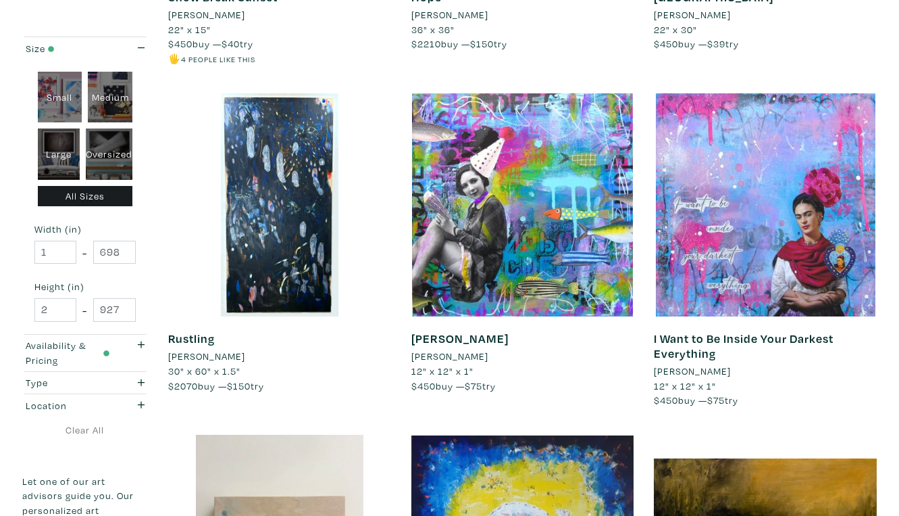
scroll to position [1513, 0]
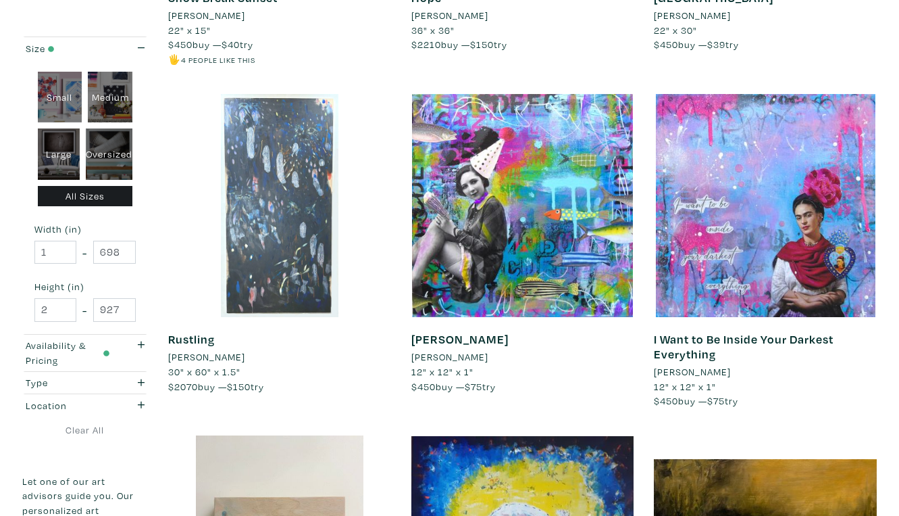
click at [274, 169] on div at bounding box center [279, 205] width 223 height 223
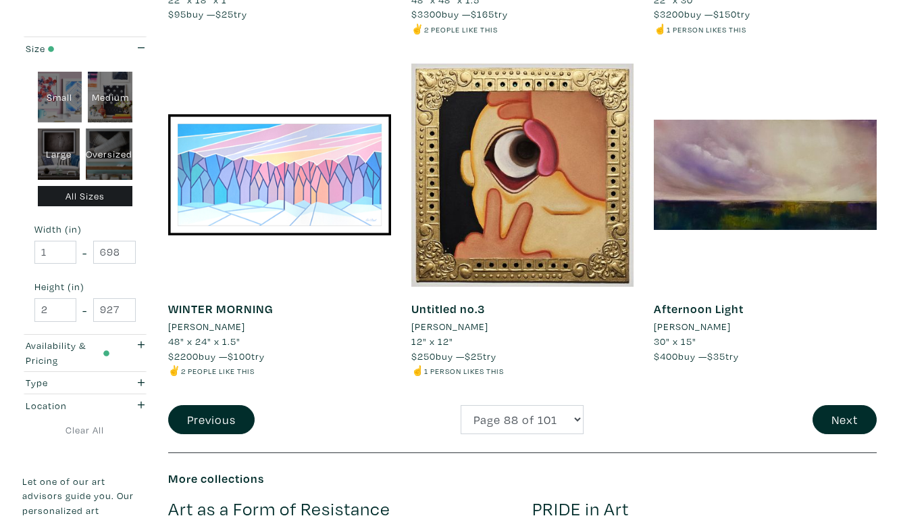
scroll to position [2568, 0]
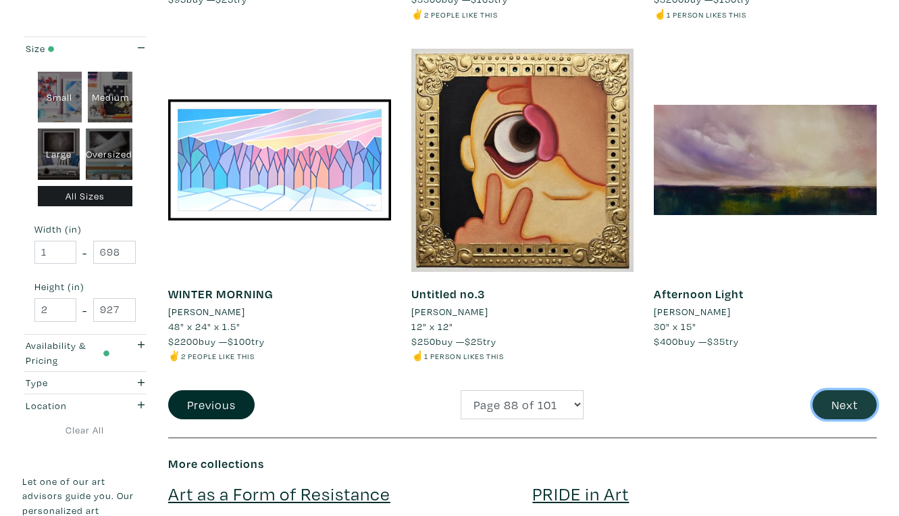
click at [835, 390] on button "Next" at bounding box center [845, 404] width 64 height 29
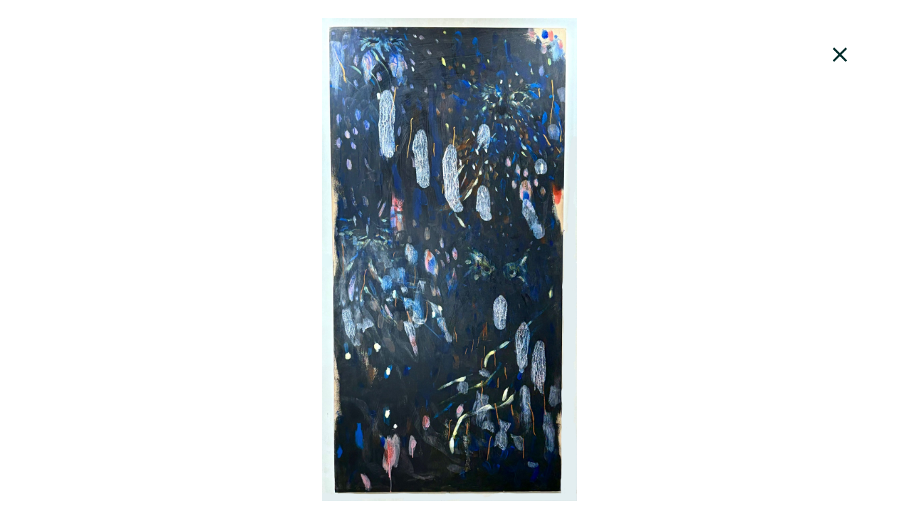
click at [847, 46] on icon at bounding box center [841, 54] width 46 height 36
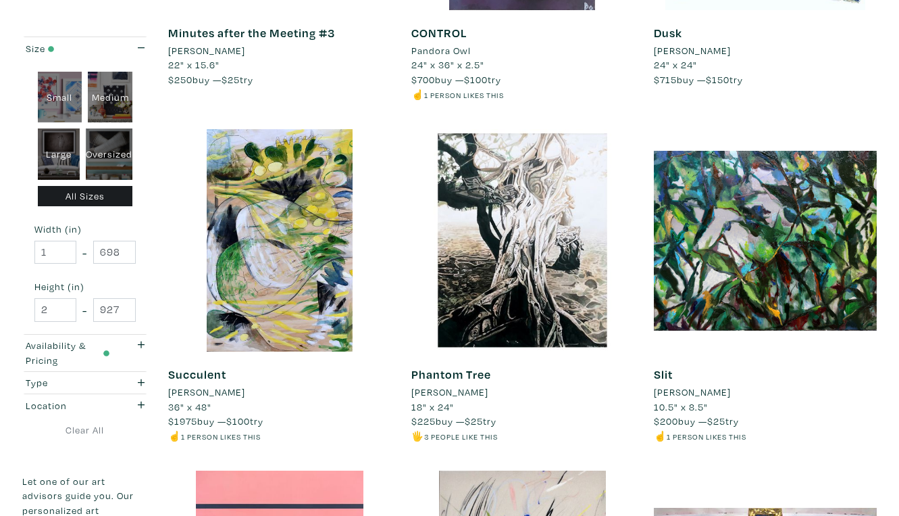
scroll to position [1137, 0]
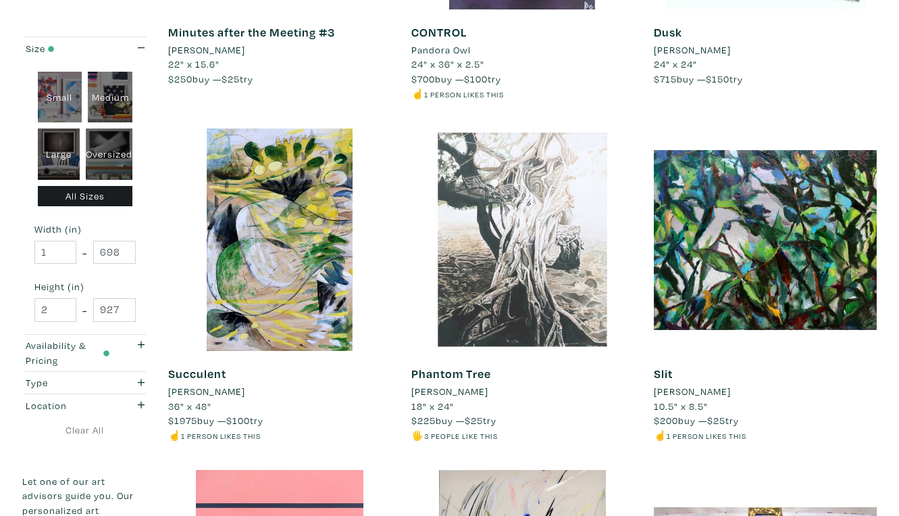
click at [549, 221] on div at bounding box center [523, 239] width 223 height 223
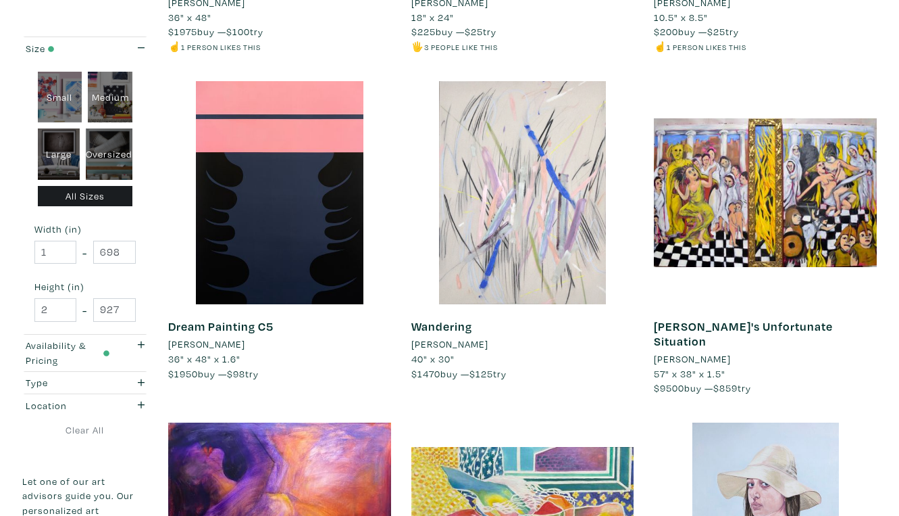
scroll to position [1518, 0]
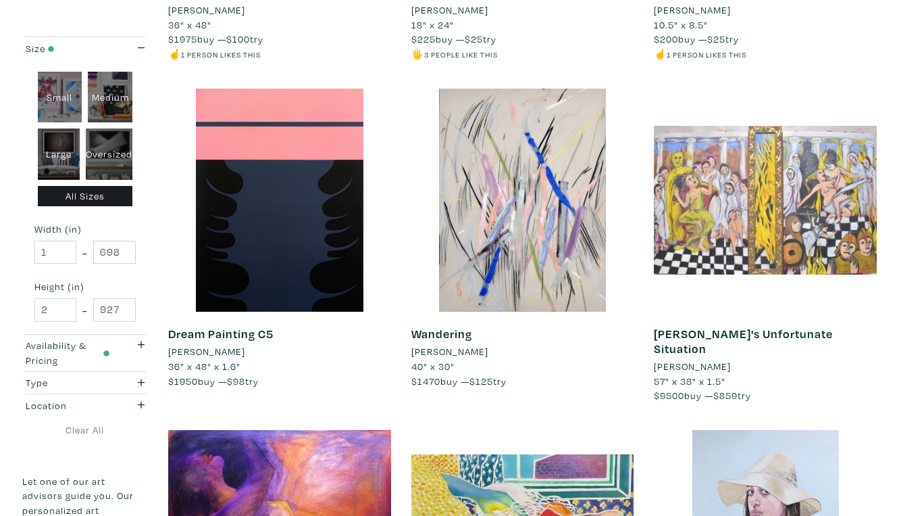
click at [782, 145] on div at bounding box center [765, 200] width 223 height 223
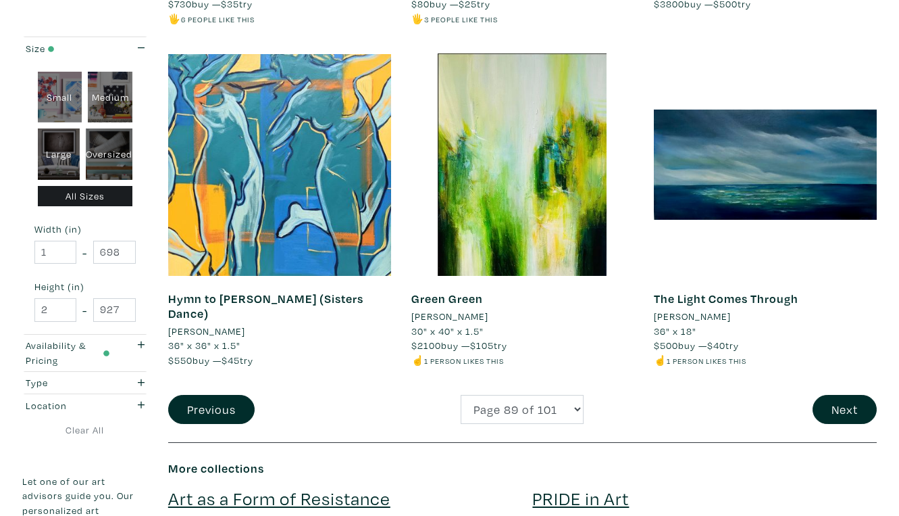
scroll to position [2587, 0]
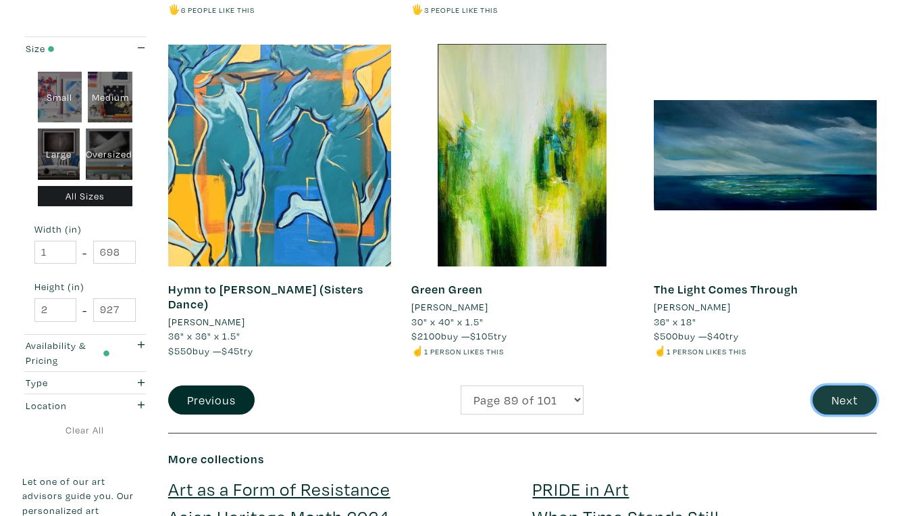
click at [843, 385] on button "Next" at bounding box center [845, 399] width 64 height 29
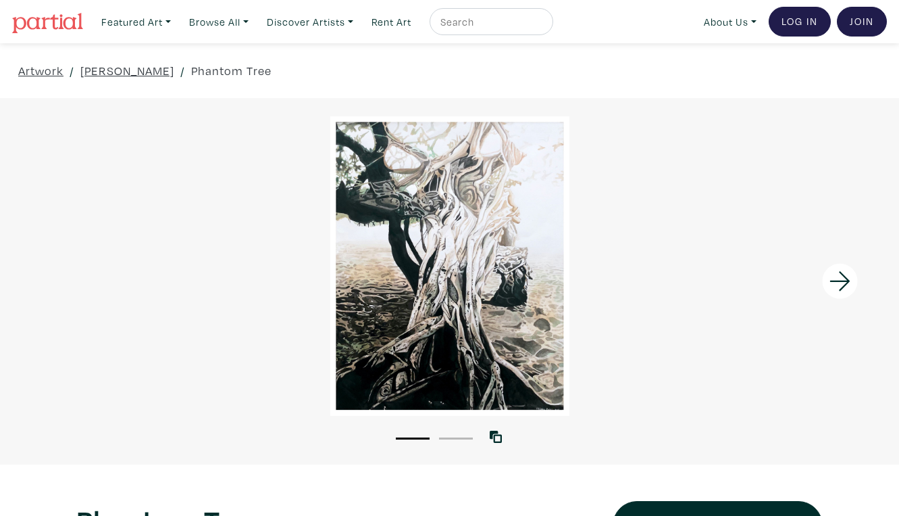
click at [511, 305] on div at bounding box center [449, 265] width 899 height 299
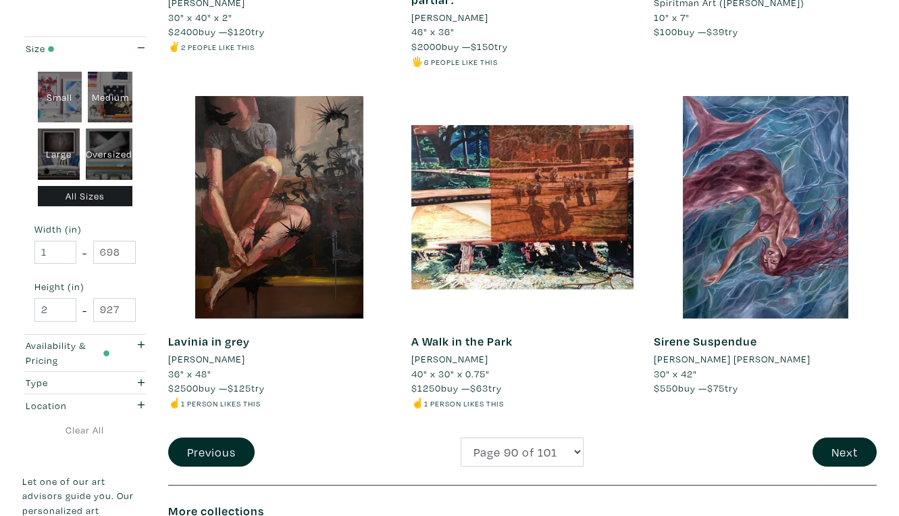
scroll to position [2537, 0]
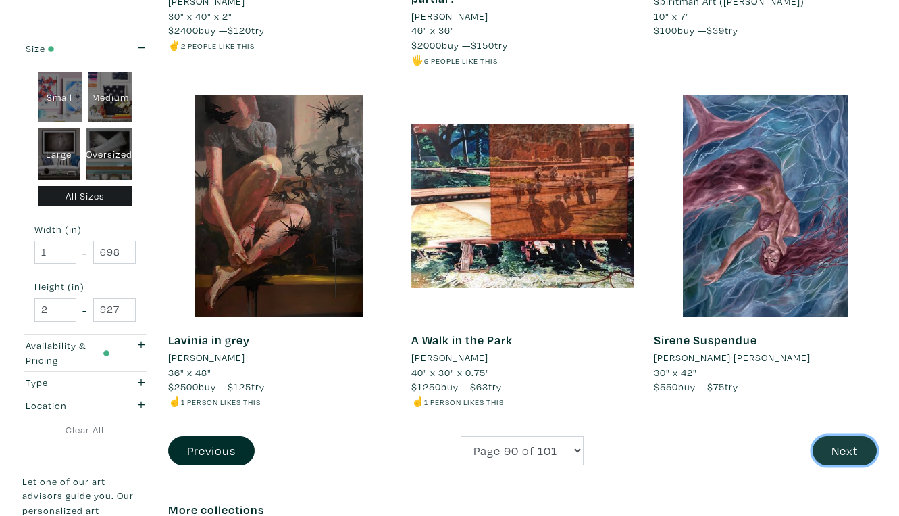
click at [846, 436] on button "Next" at bounding box center [845, 450] width 64 height 29
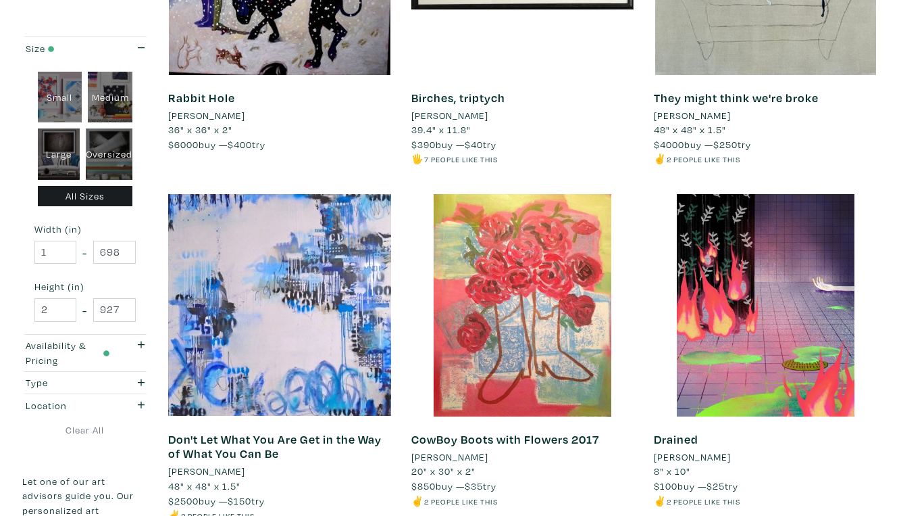
scroll to position [2410, 0]
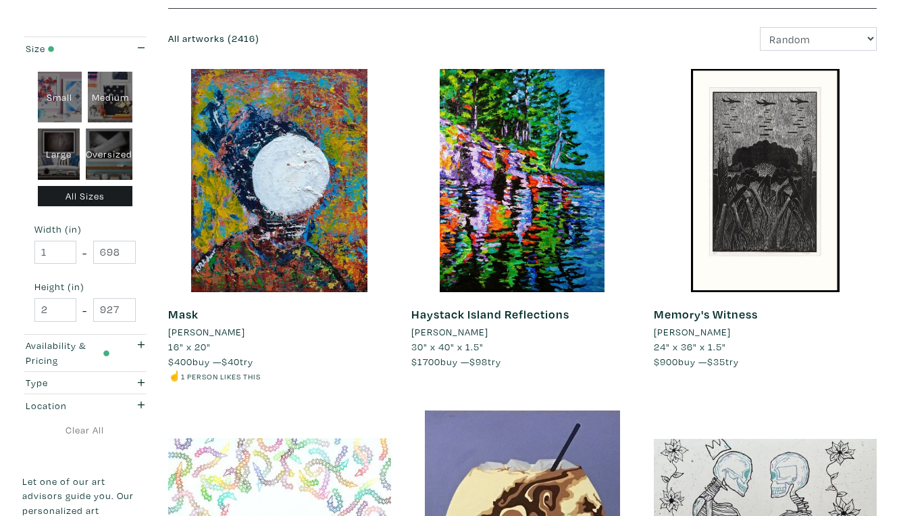
scroll to position [176, 0]
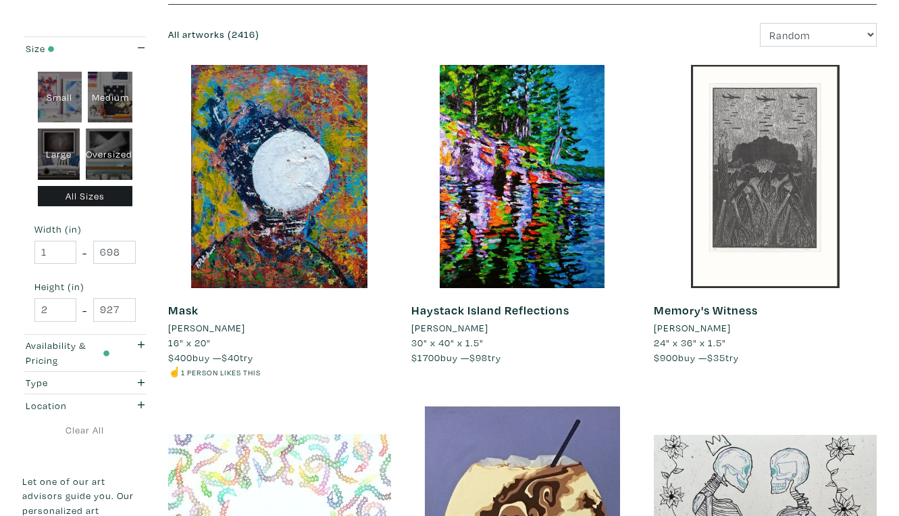
click at [778, 180] on div at bounding box center [765, 176] width 223 height 223
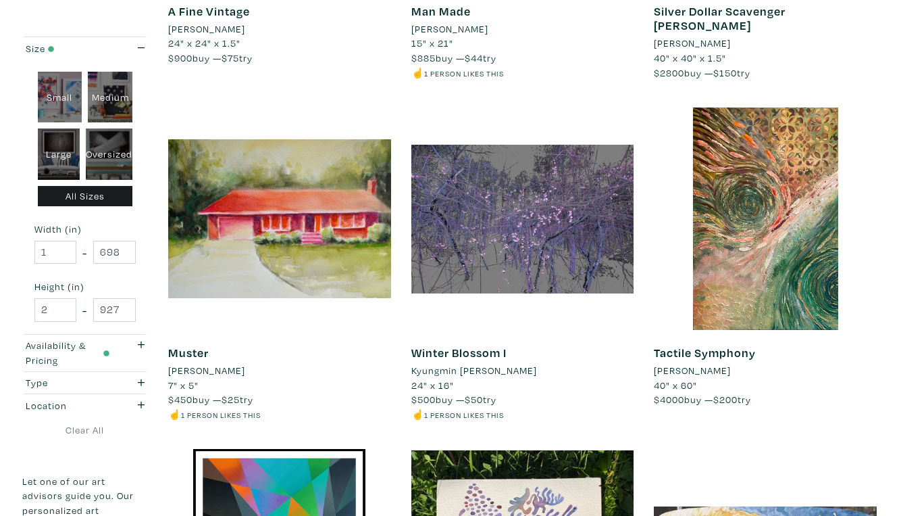
scroll to position [1159, 0]
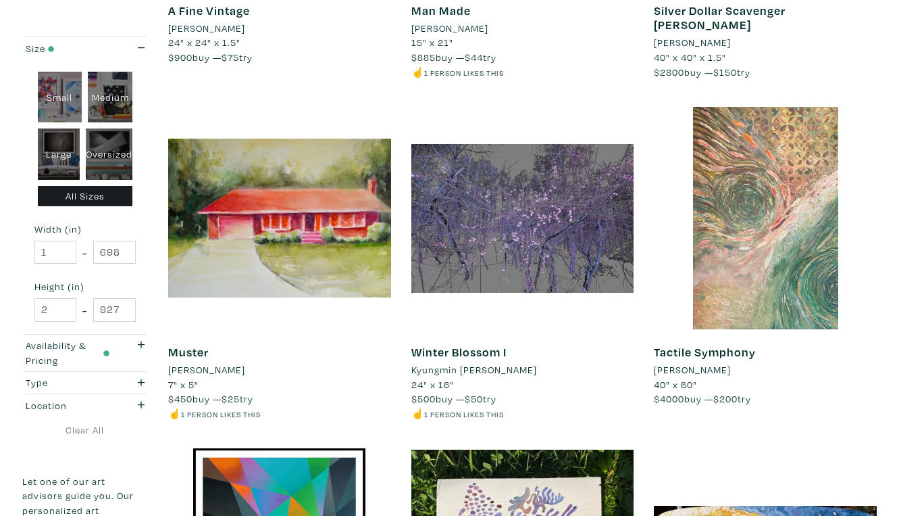
click at [764, 185] on div at bounding box center [765, 218] width 223 height 223
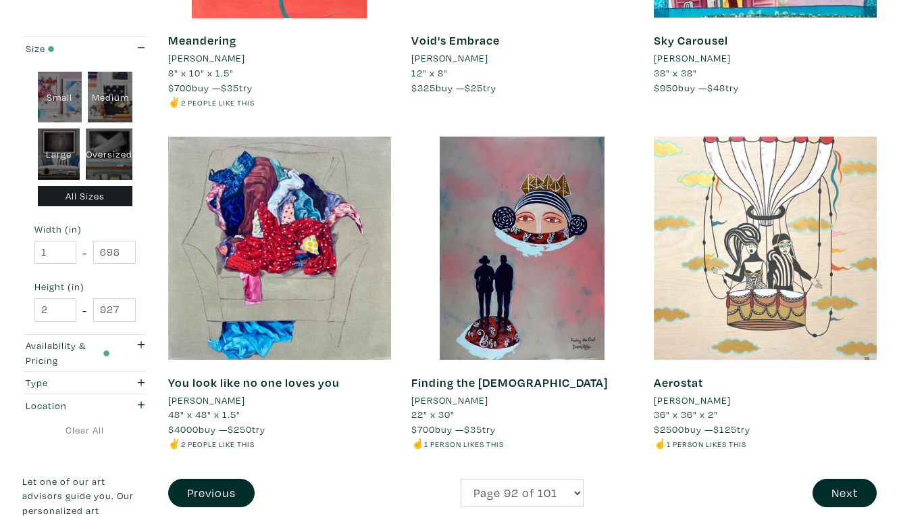
scroll to position [2517, 0]
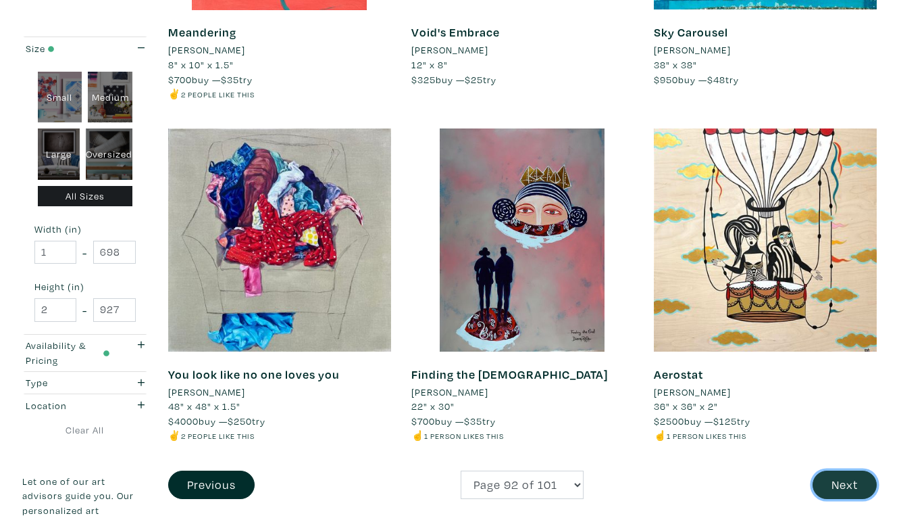
click at [849, 470] on button "Next" at bounding box center [845, 484] width 64 height 29
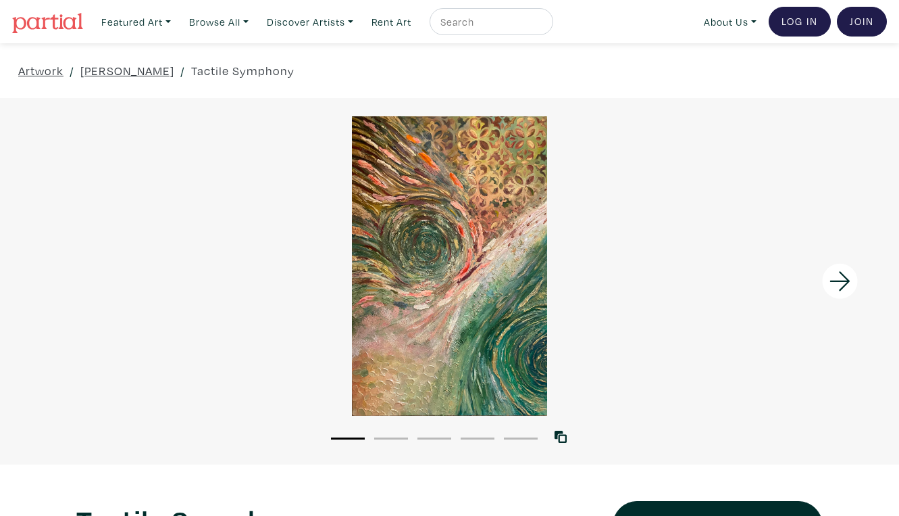
click at [503, 315] on div at bounding box center [449, 265] width 899 height 299
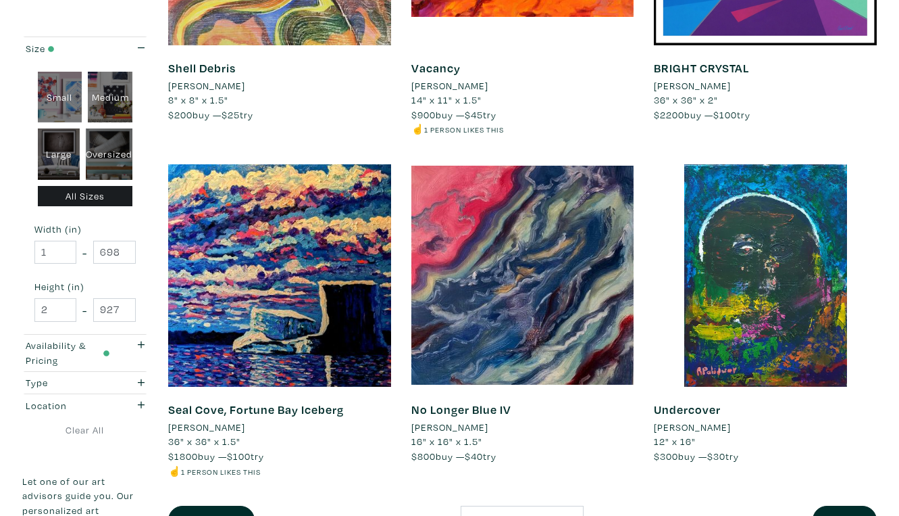
scroll to position [2439, 0]
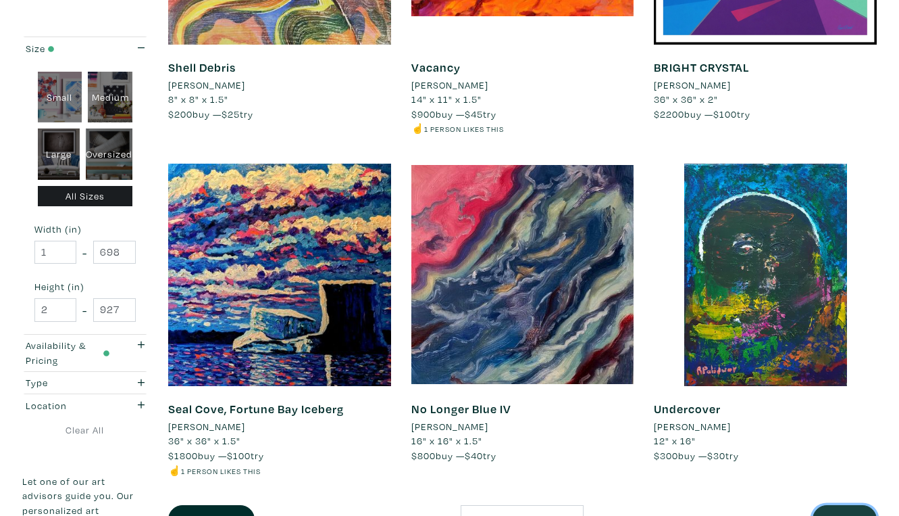
click at [844, 505] on button "Next" at bounding box center [845, 519] width 64 height 29
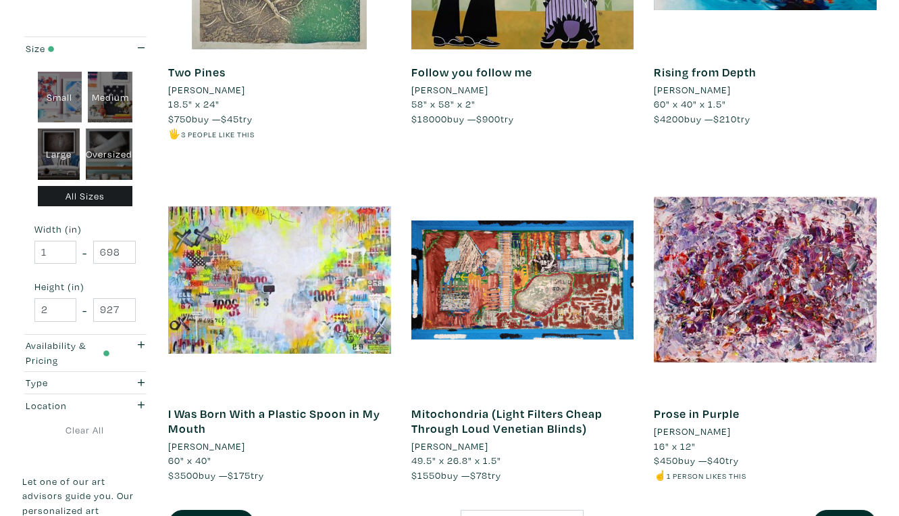
scroll to position [2474, 0]
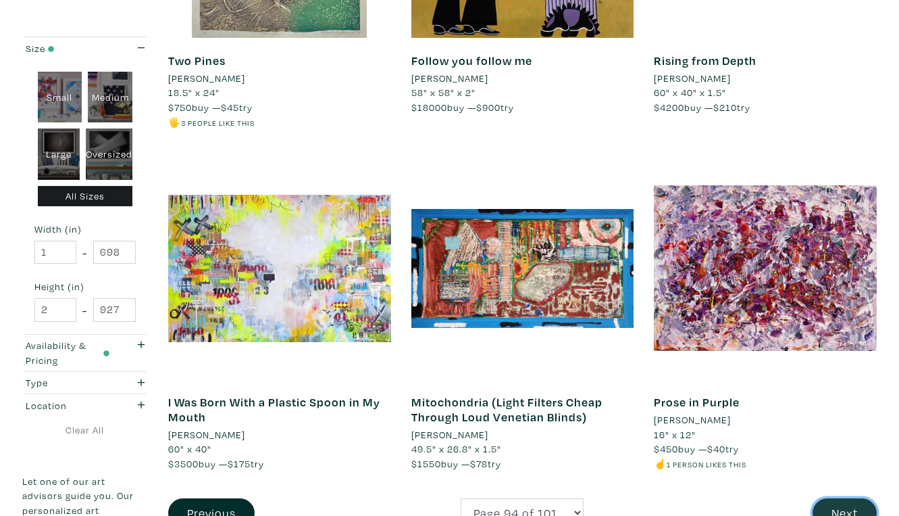
click at [851, 498] on button "Next" at bounding box center [845, 512] width 64 height 29
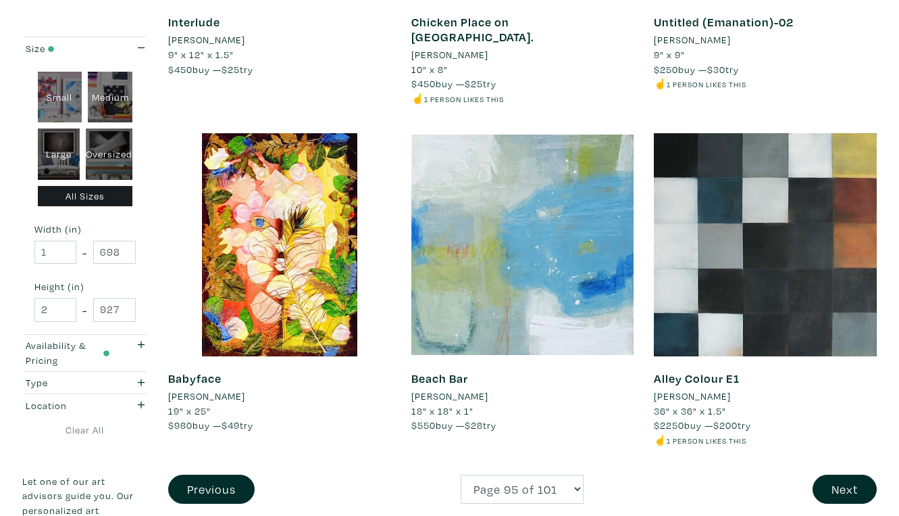
scroll to position [2529, 0]
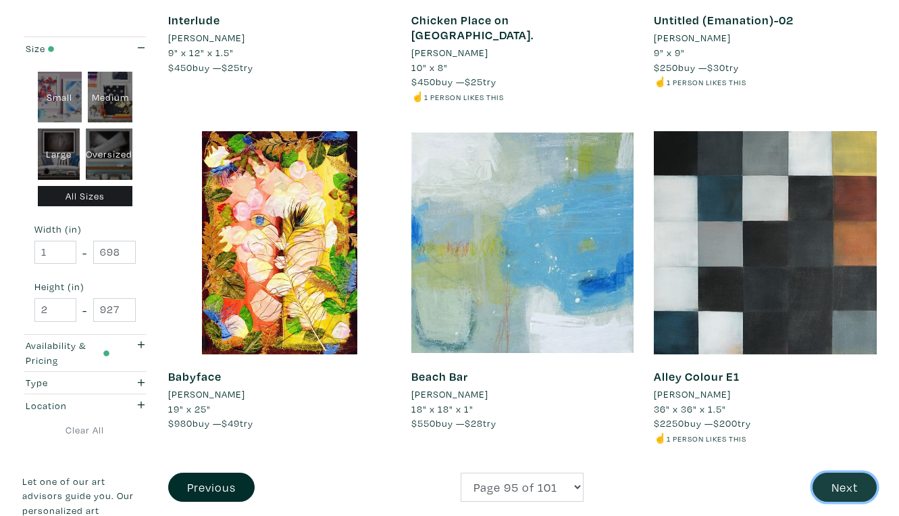
click at [845, 472] on button "Next" at bounding box center [845, 486] width 64 height 29
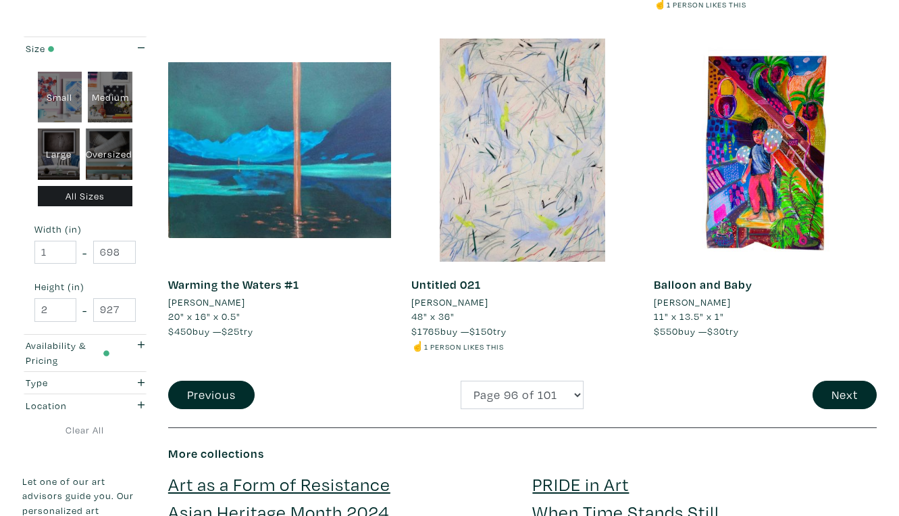
scroll to position [2616, 0]
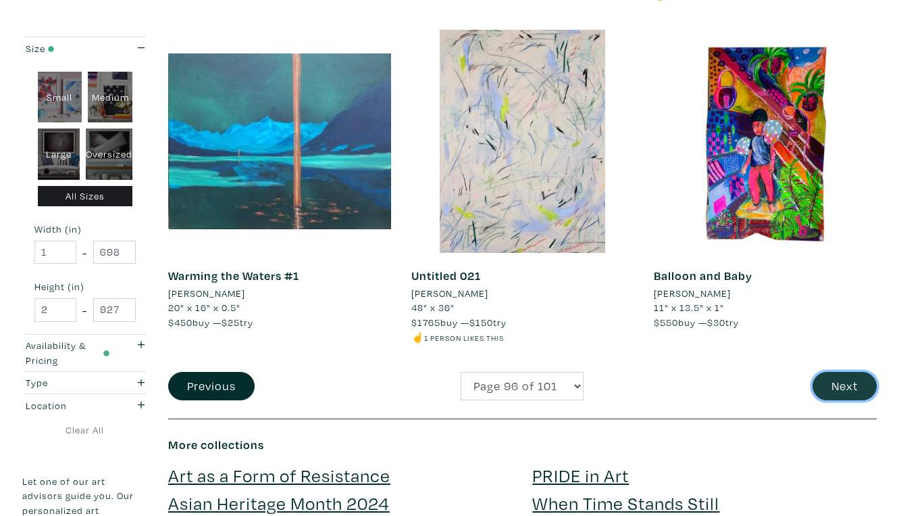
click at [842, 372] on button "Next" at bounding box center [845, 386] width 64 height 29
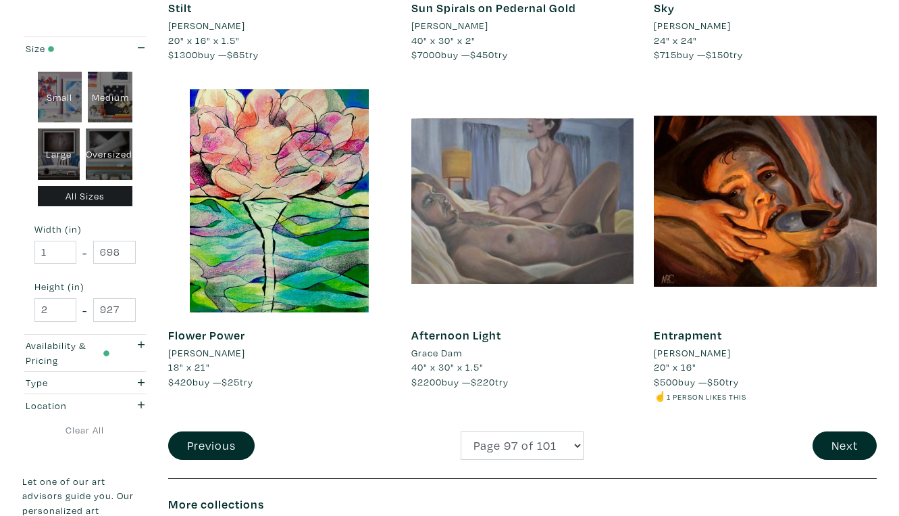
scroll to position [2487, 0]
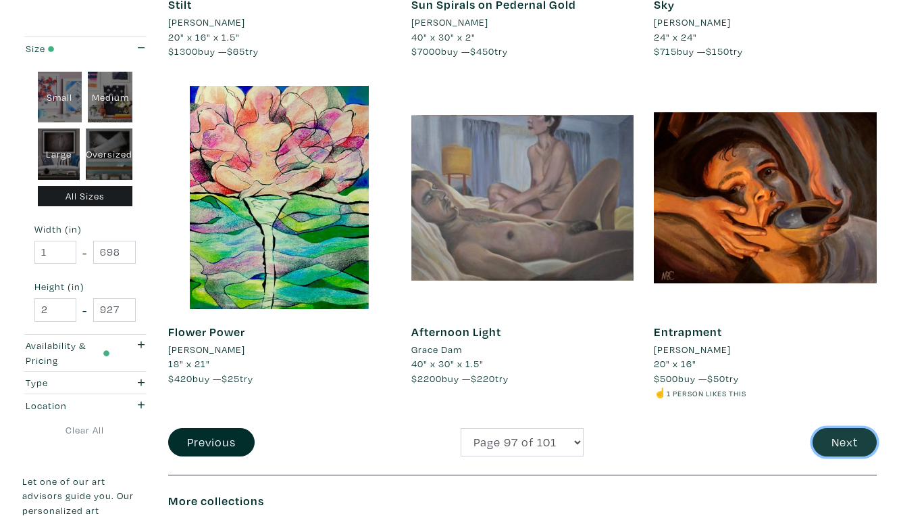
click at [851, 428] on button "Next" at bounding box center [845, 442] width 64 height 29
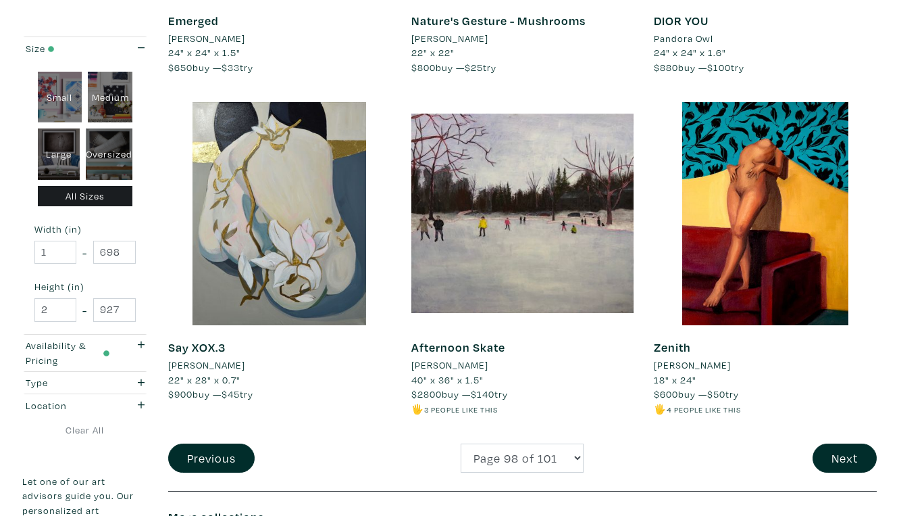
scroll to position [2488, 0]
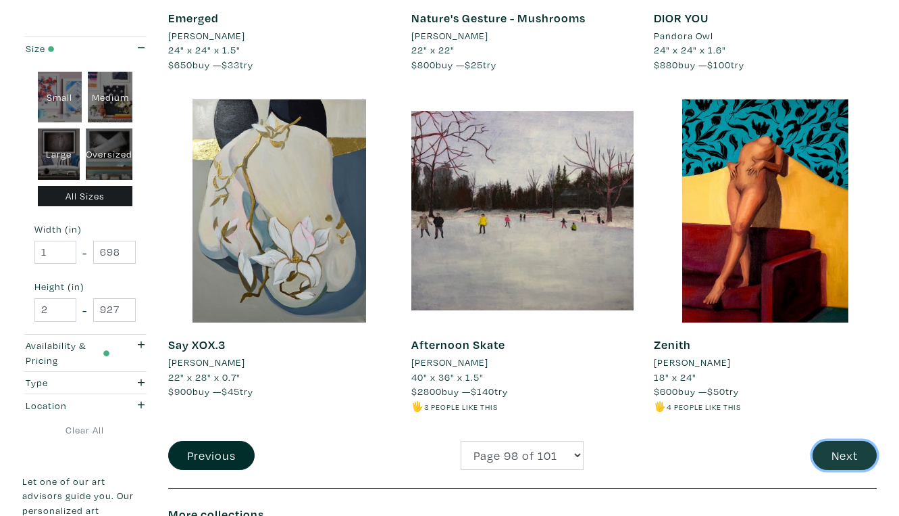
click at [847, 441] on button "Next" at bounding box center [845, 455] width 64 height 29
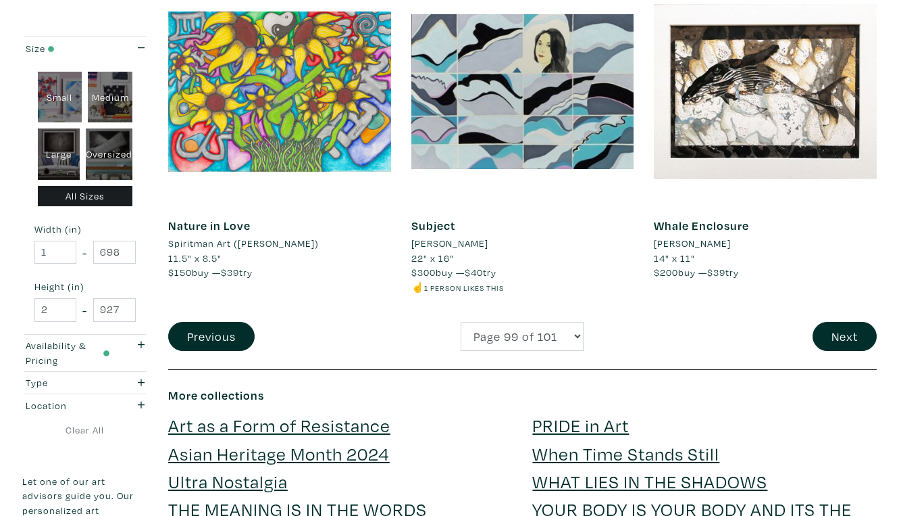
scroll to position [2658, 0]
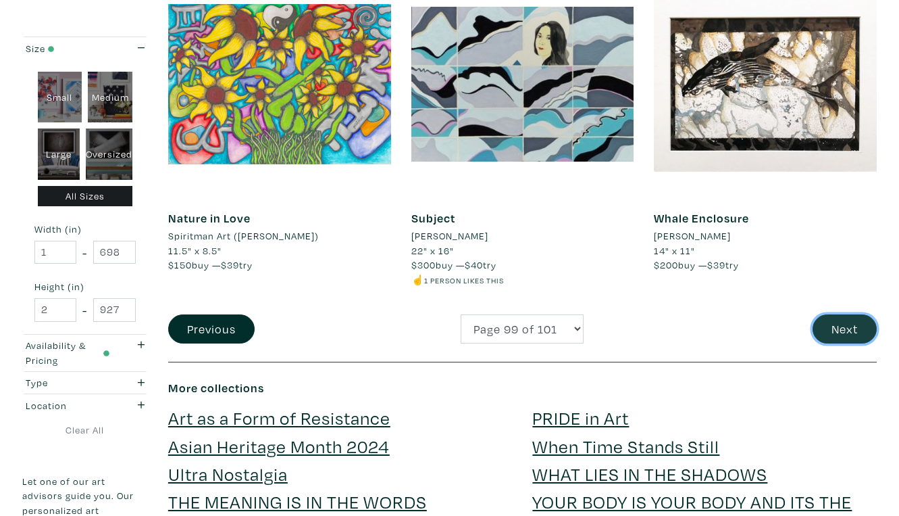
click at [848, 314] on button "Next" at bounding box center [845, 328] width 64 height 29
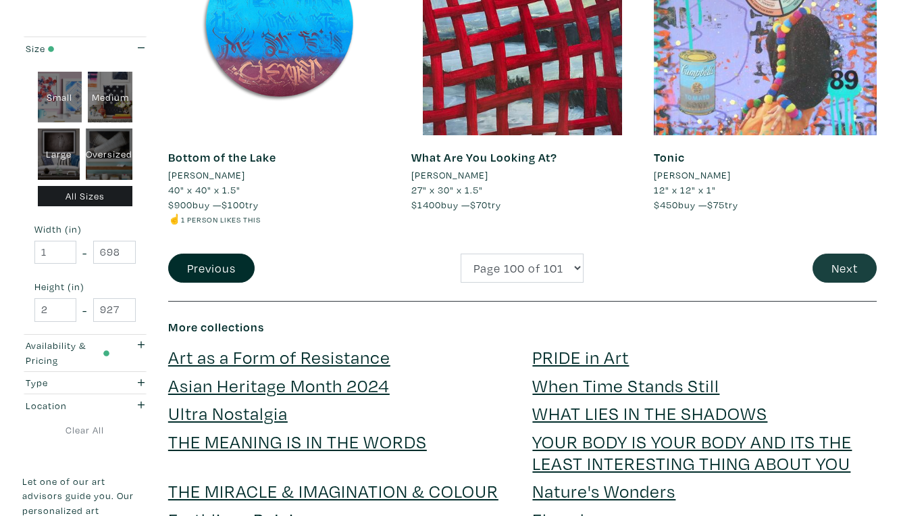
scroll to position [2703, 0]
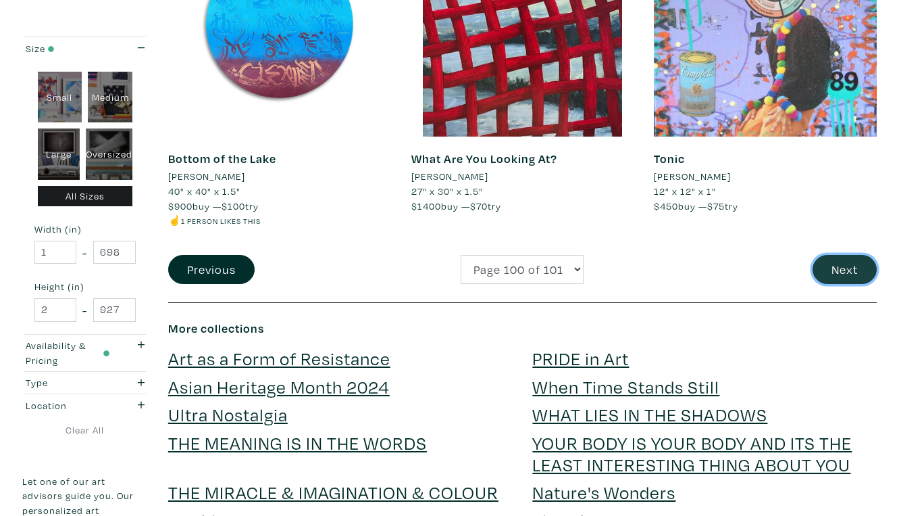
click at [845, 255] on button "Next" at bounding box center [845, 269] width 64 height 29
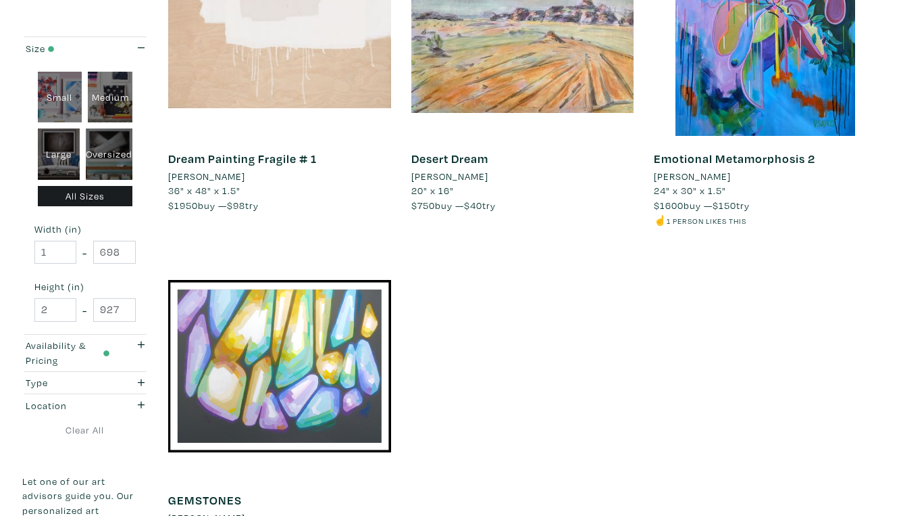
scroll to position [1681, 0]
